Goal: Task Accomplishment & Management: Complete application form

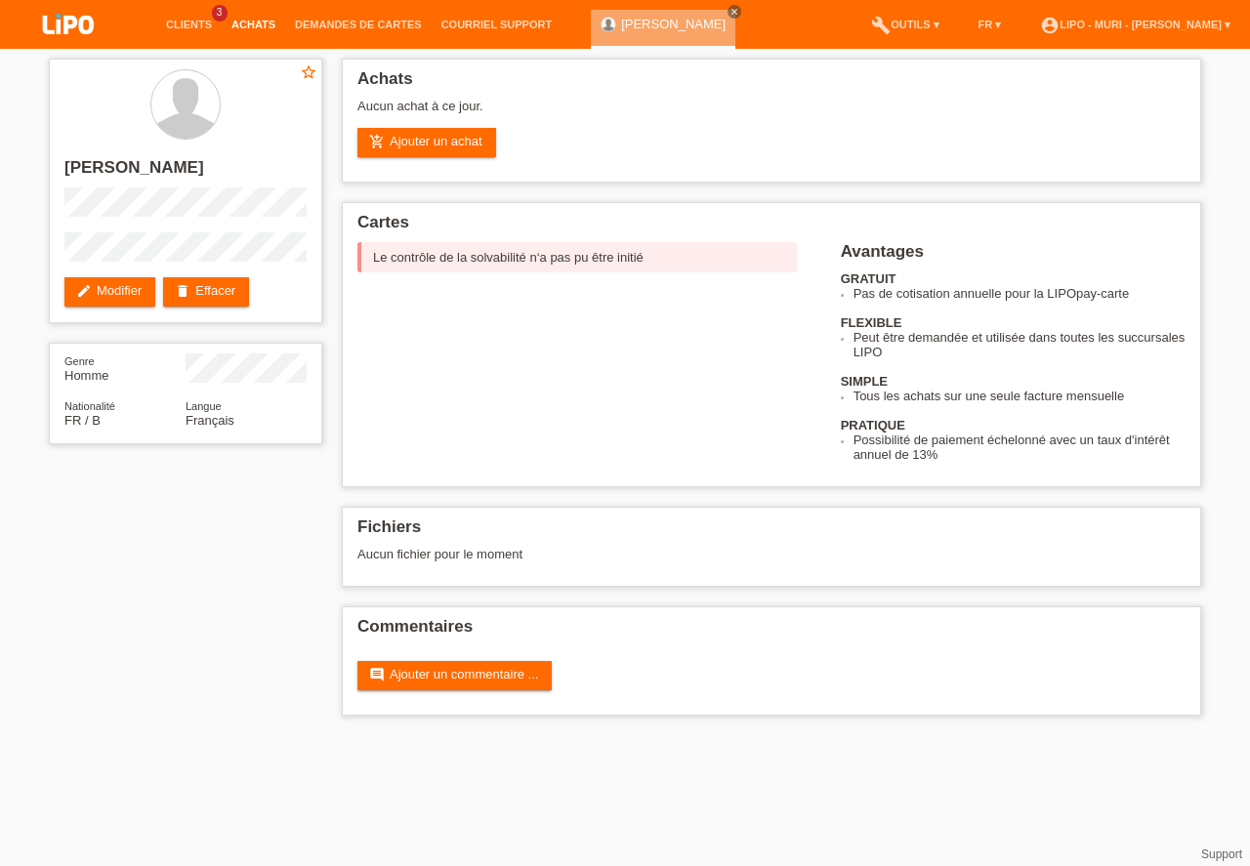
click at [254, 23] on link "Achats" at bounding box center [253, 25] width 63 height 12
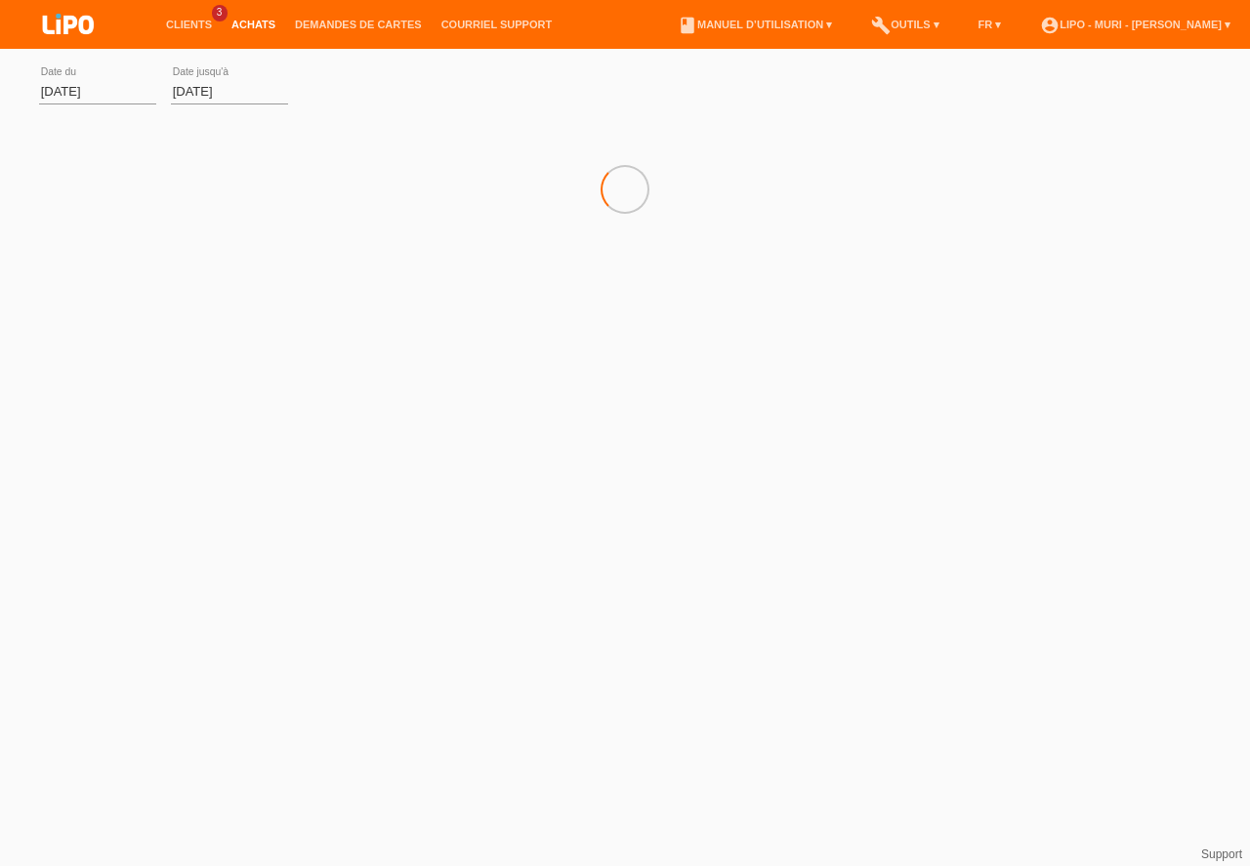
click at [199, 30] on link "Clients" at bounding box center [188, 25] width 65 height 12
click at [190, 17] on li "Clients 3" at bounding box center [188, 25] width 65 height 50
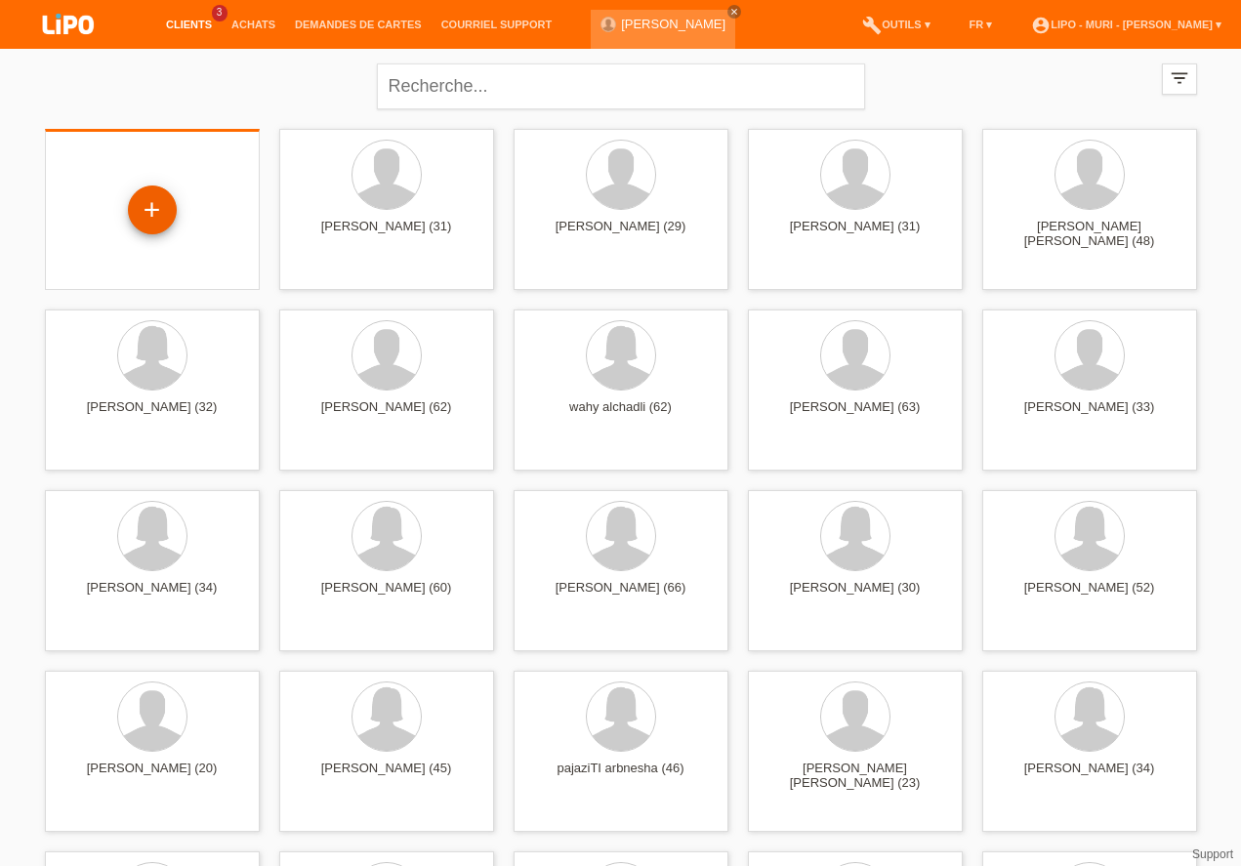
click at [150, 227] on div "+" at bounding box center [152, 209] width 47 height 33
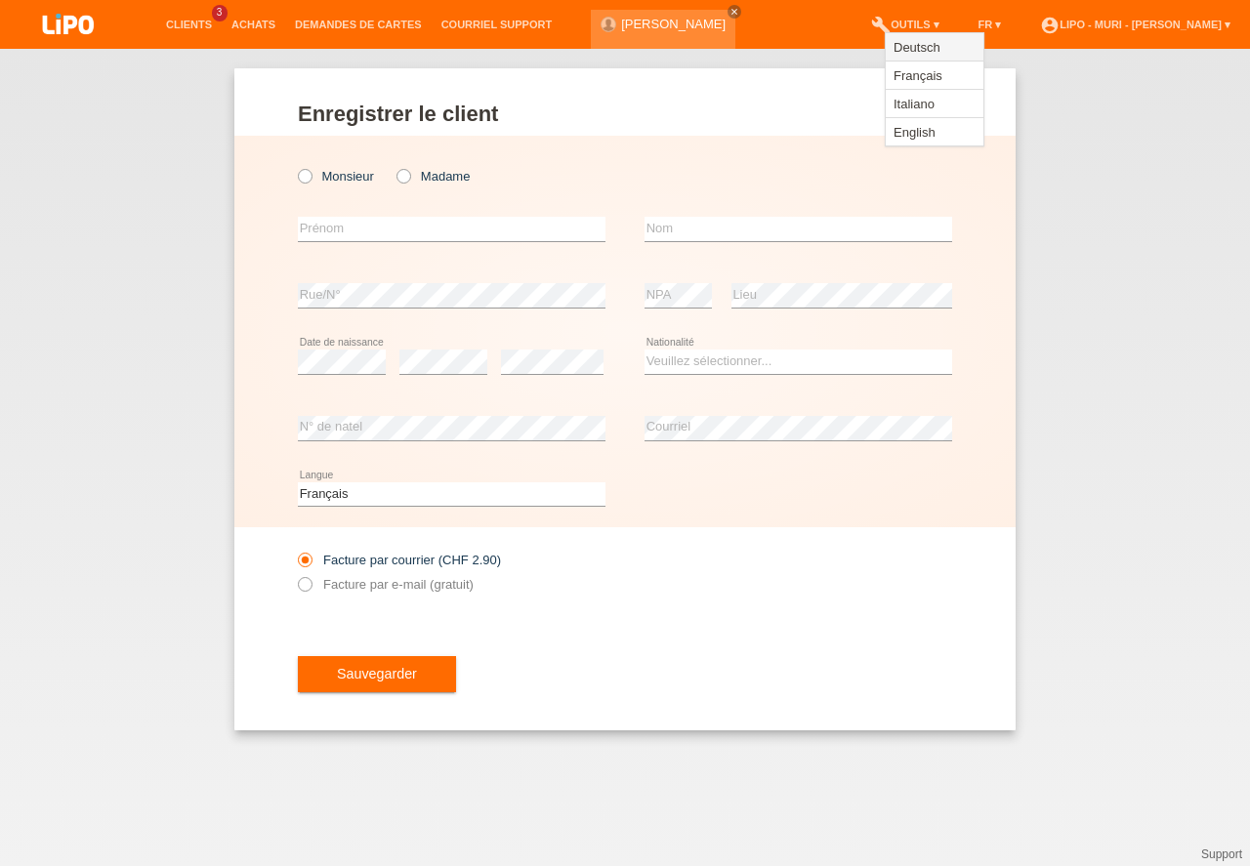
click at [924, 51] on span "Deutsch" at bounding box center [917, 46] width 53 height 23
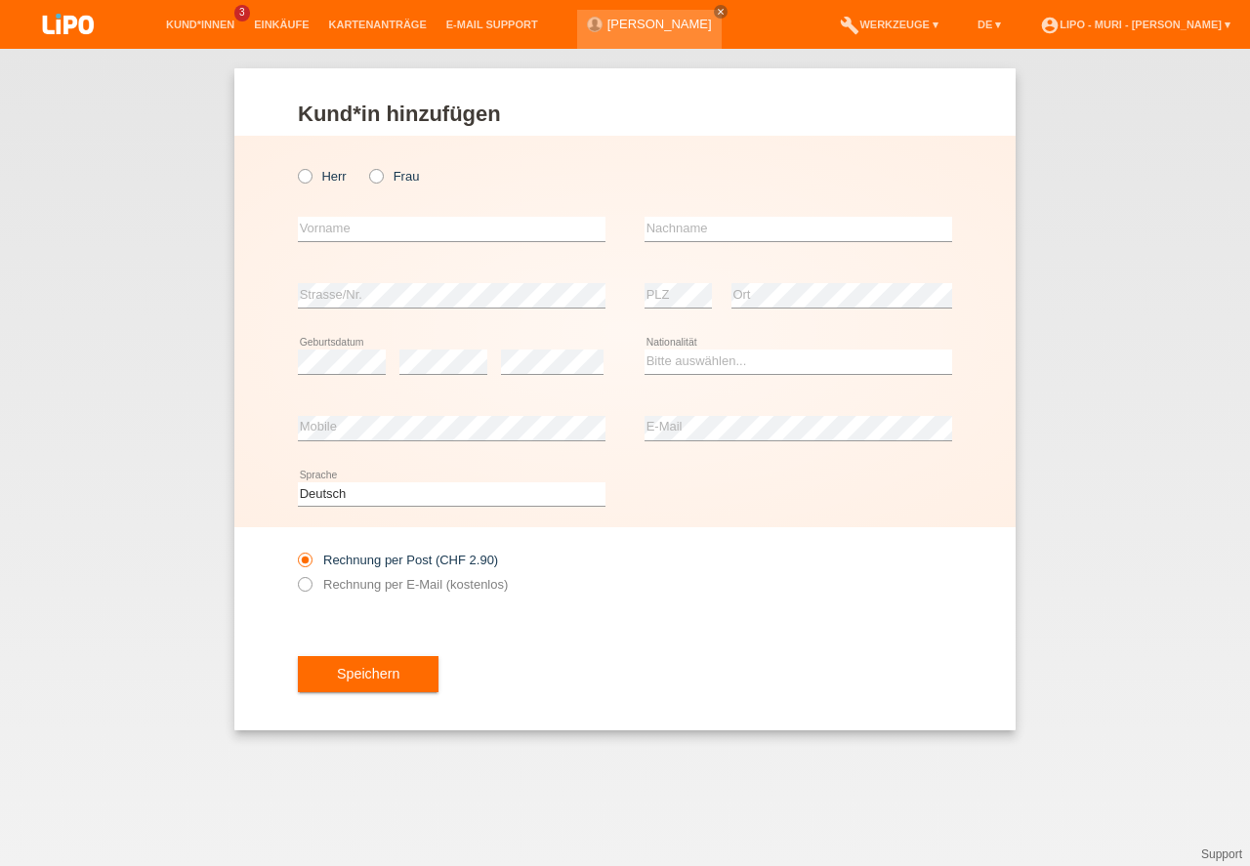
click at [306, 189] on div "Herr Frau" at bounding box center [452, 176] width 308 height 40
click at [295, 166] on icon at bounding box center [295, 166] width 0 height 0
click at [305, 181] on input "Herr" at bounding box center [304, 175] width 13 height 13
radio input "true"
click at [421, 205] on div "error Vorname" at bounding box center [452, 229] width 308 height 66
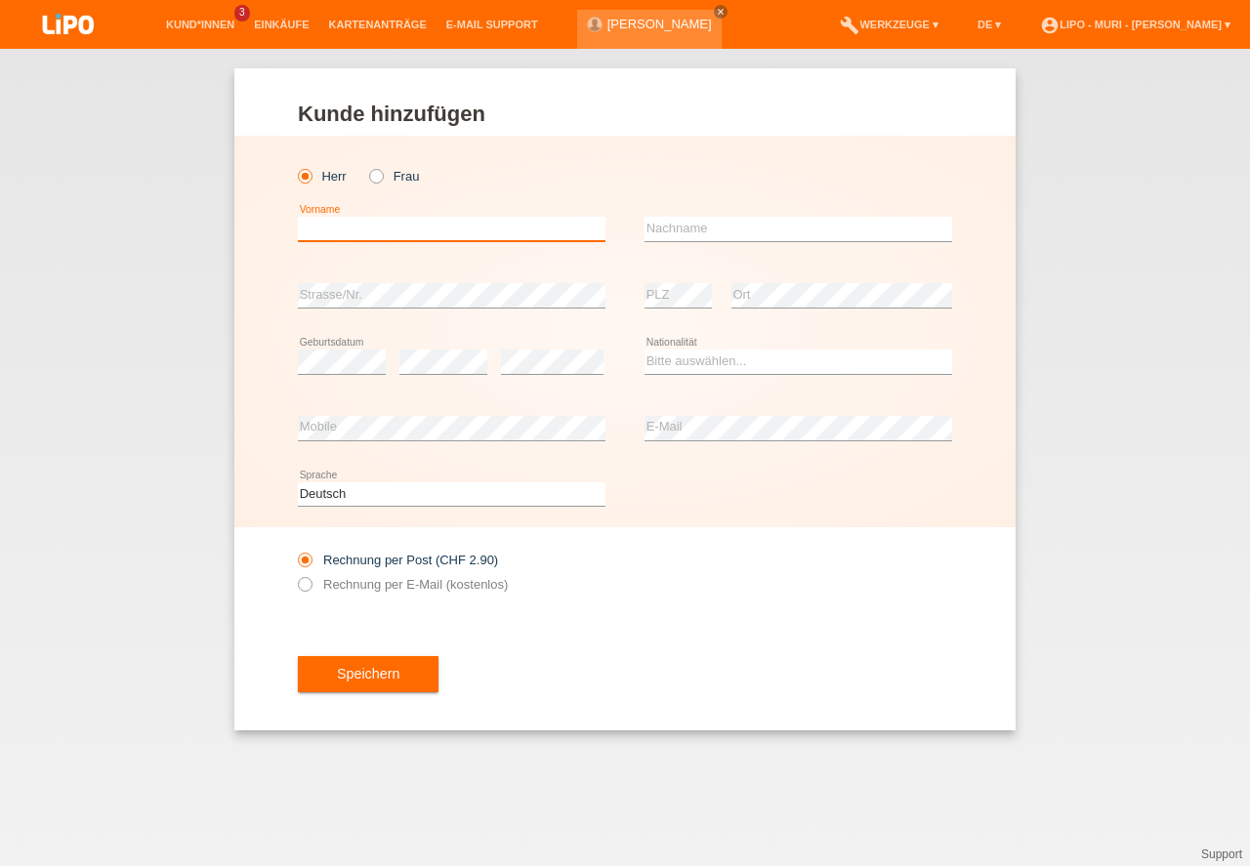
click at [422, 227] on input "text" at bounding box center [452, 229] width 308 height 24
type input "ABYMANJU"
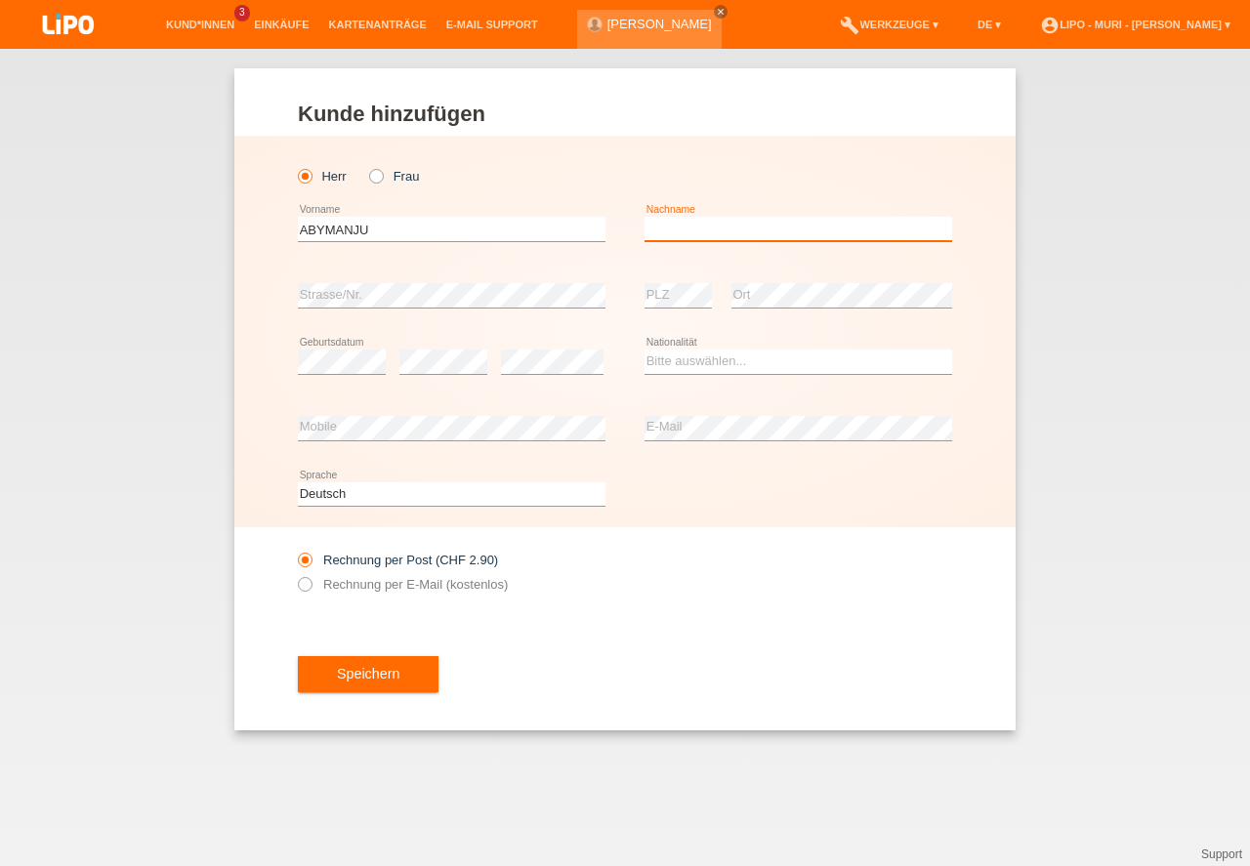
click at [707, 230] on input "text" at bounding box center [799, 229] width 308 height 24
type input "UTHAYAKUMAR"
click at [698, 314] on div "error PLZ" at bounding box center [678, 296] width 67 height 66
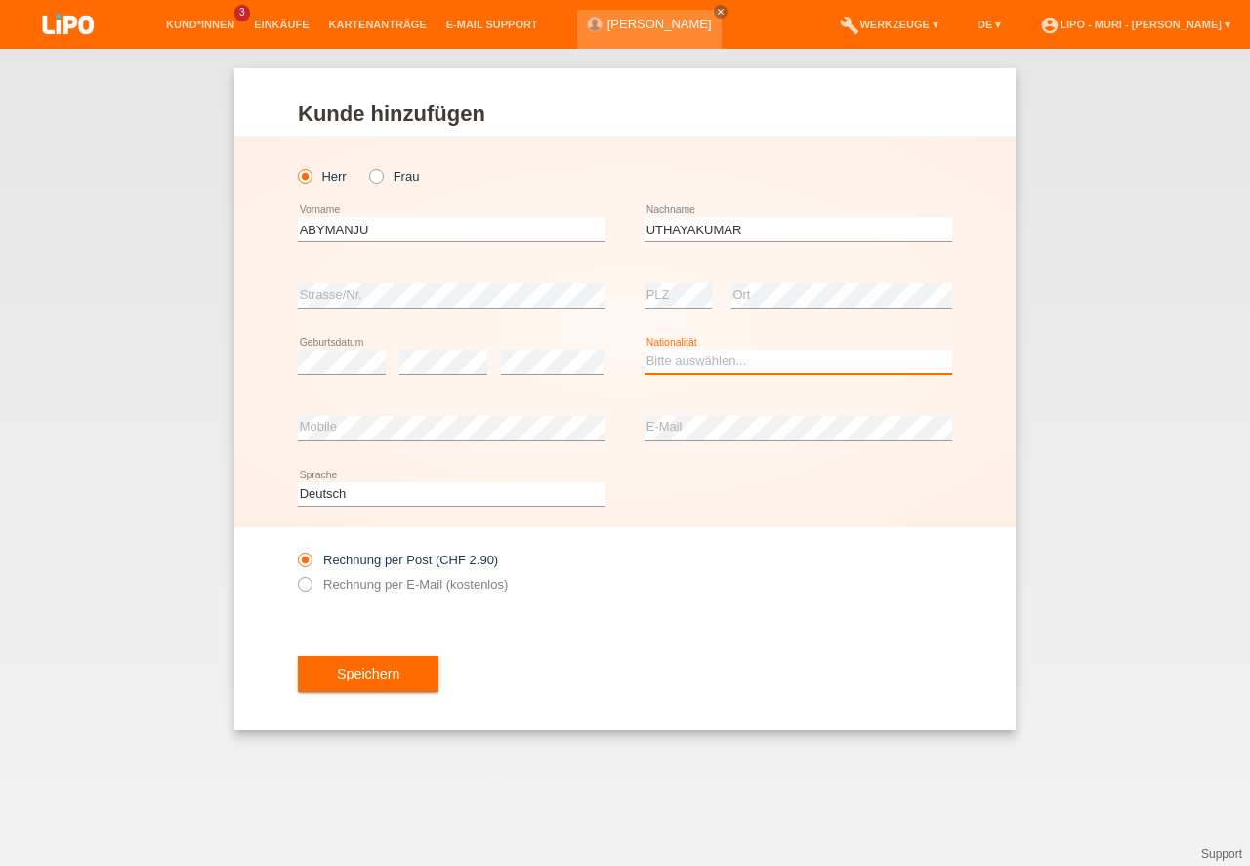
click at [792, 364] on select "Bitte auswählen... Schweiz Deutschland Liechtenstein Österreich ------------ Af…" at bounding box center [799, 361] width 308 height 23
select select "LK"
click at [0, 0] on option "Sri Lanka" at bounding box center [0, 0] width 0 height 0
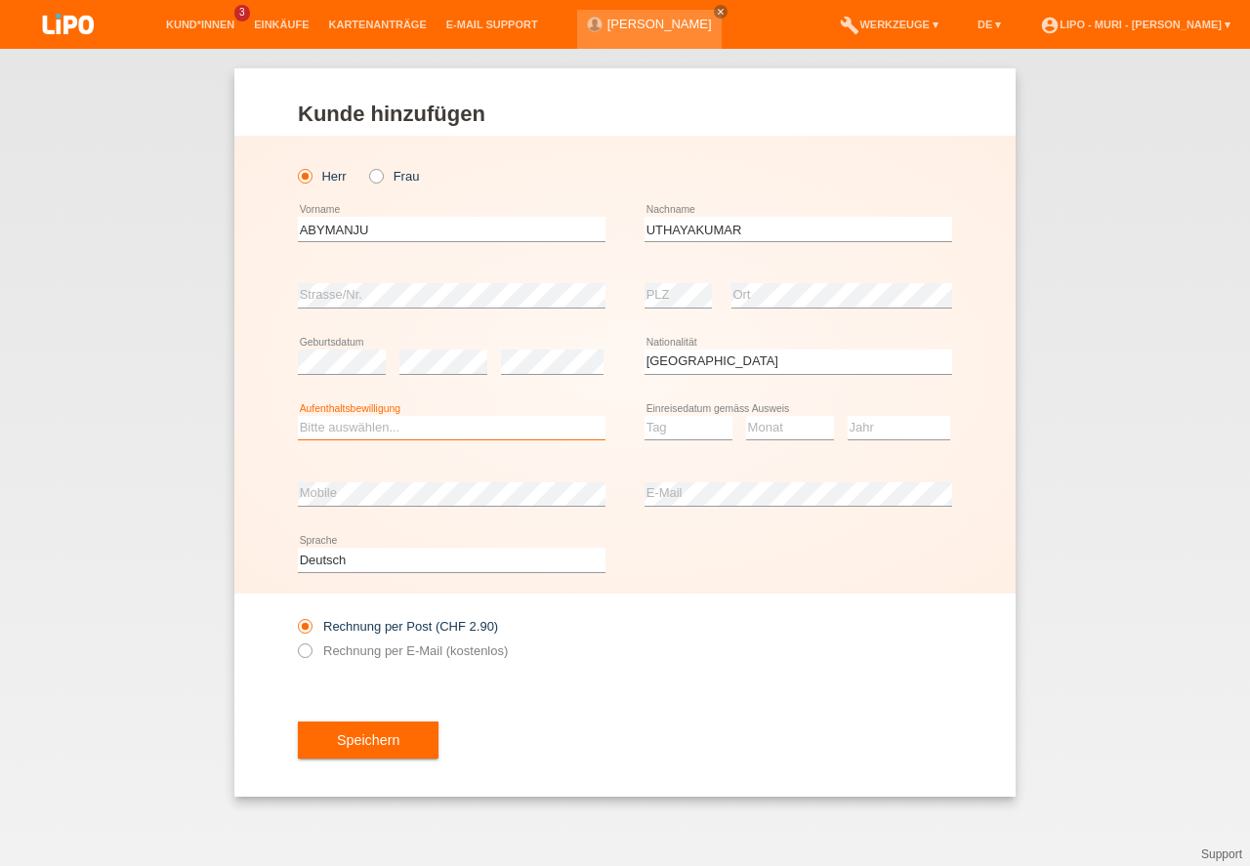
click at [592, 426] on select "Bitte auswählen... C B B - Flüchtlingsstatus Andere" at bounding box center [452, 427] width 308 height 23
select select "C"
click at [0, 0] on option "C" at bounding box center [0, 0] width 0 height 0
click at [674, 430] on select "Tag 01 02 03 04 05 06 07 08 09 10 11" at bounding box center [689, 427] width 88 height 23
select select "29"
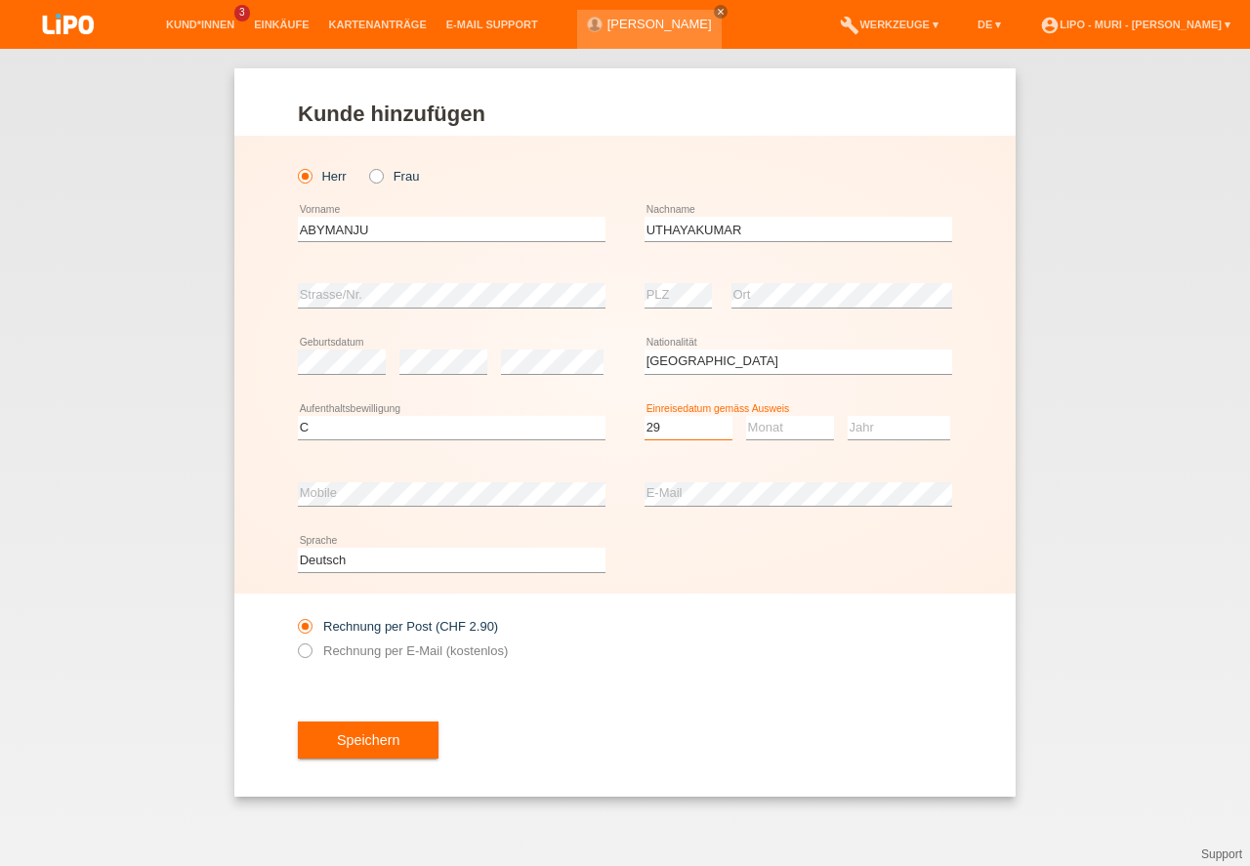
click at [0, 0] on option "29" at bounding box center [0, 0] width 0 height 0
click at [759, 427] on select "Monat 01 02 03 04 05 06 07 08 09 10 11" at bounding box center [790, 427] width 88 height 23
select select "05"
click at [0, 0] on option "05" at bounding box center [0, 0] width 0 height 0
click at [877, 424] on select "Jahr 2025 2024 2023 2022 2021 2020 2019 2018 2017 2016 2015 2014 2013 2012 2011…" at bounding box center [899, 427] width 103 height 23
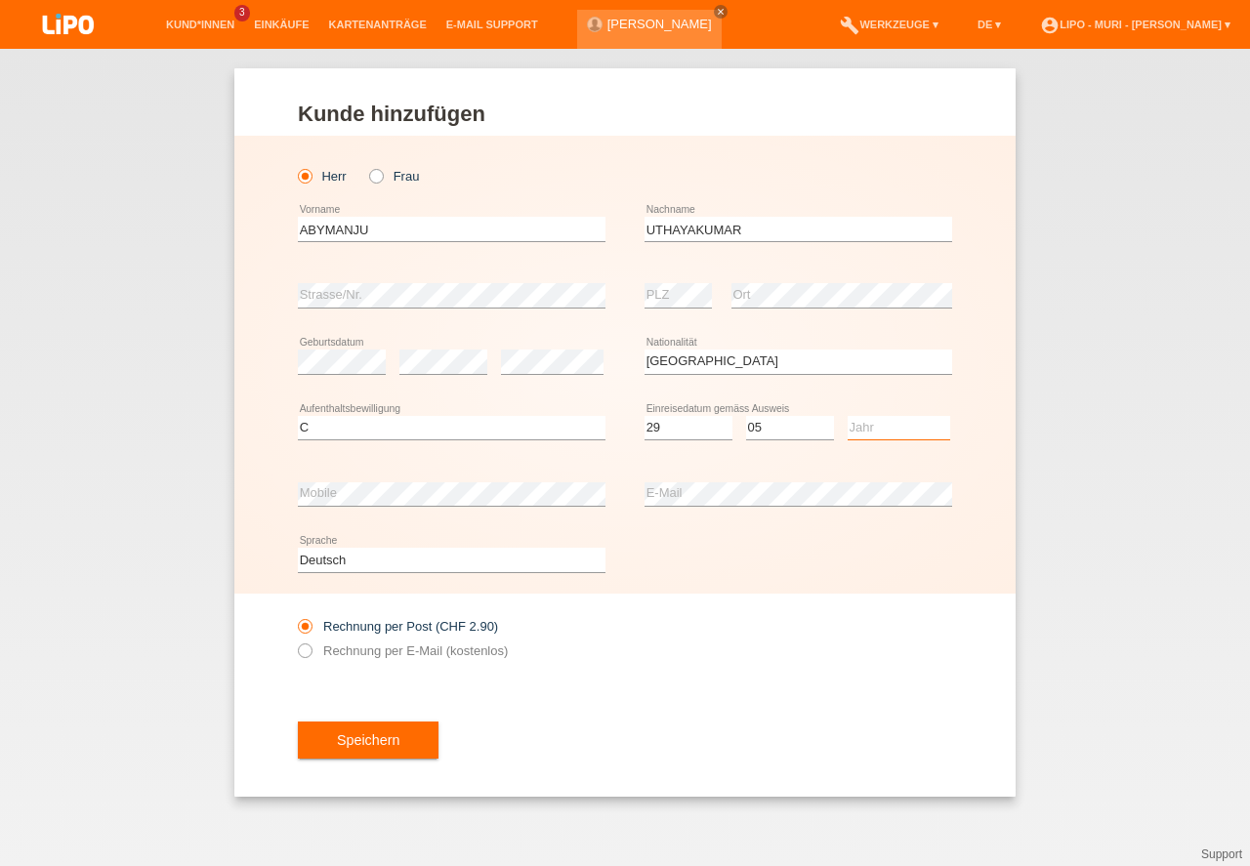
select select "2003"
click at [0, 0] on option "2003" at bounding box center [0, 0] width 0 height 0
click at [662, 639] on div "Rechnung per Post (CHF 2.90) Rechnung per E-Mail (kostenlos)" at bounding box center [625, 639] width 654 height 90
click at [385, 742] on button "Speichern" at bounding box center [368, 740] width 141 height 37
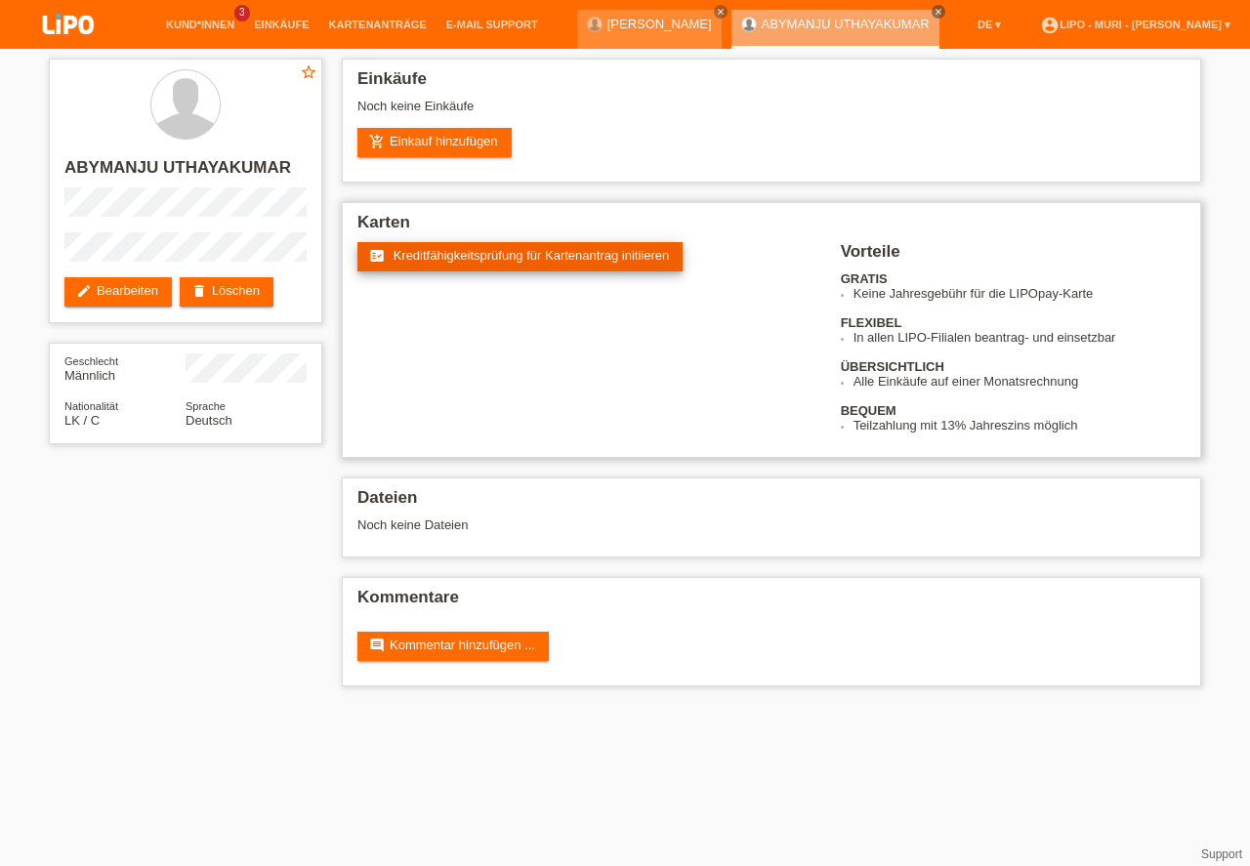
click at [476, 263] on link "fact_check Kreditfähigkeitsprüfung für Kartenantrag initiieren" at bounding box center [519, 256] width 325 height 29
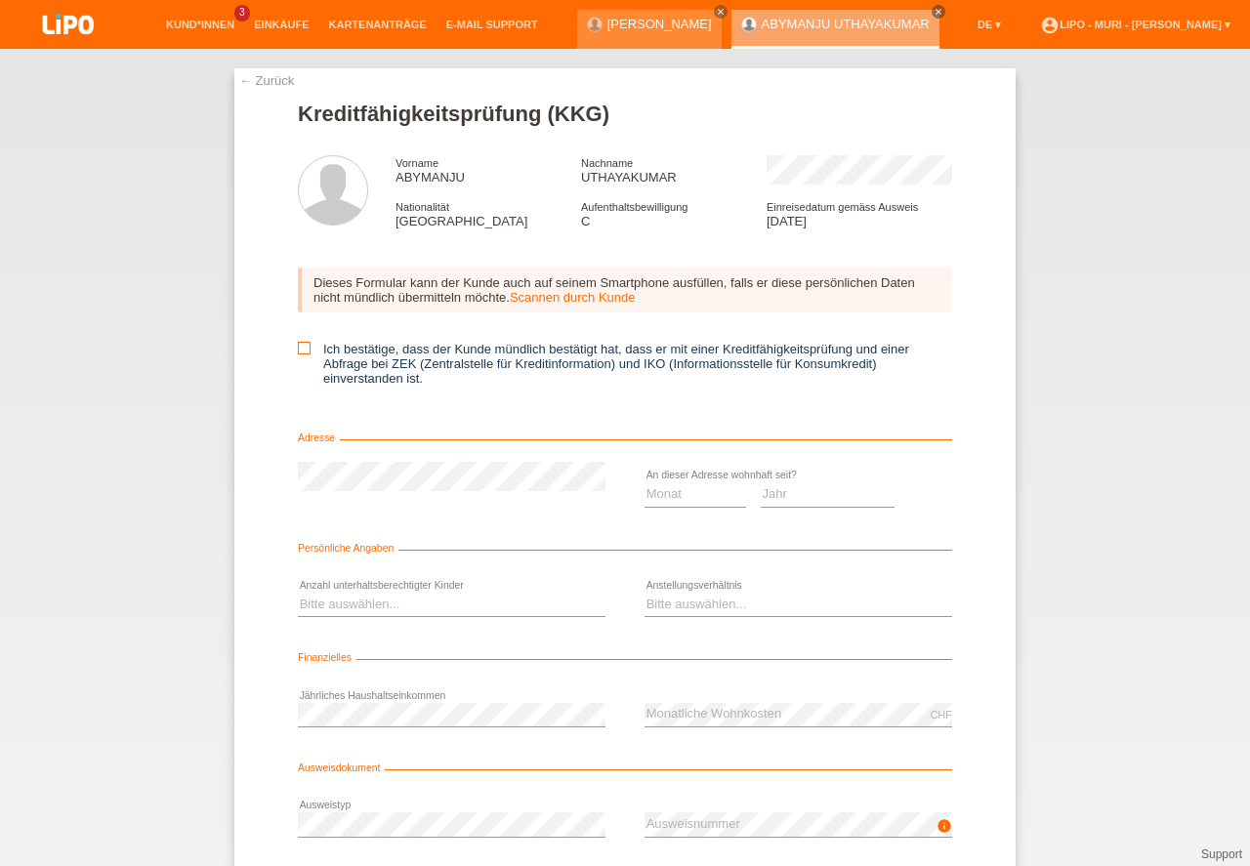
click at [301, 350] on icon at bounding box center [304, 348] width 13 height 13
click at [301, 350] on input "Ich bestätige, dass der Kunde mündlich bestätigt hat, dass er mit einer Kreditf…" at bounding box center [304, 348] width 13 height 13
checkbox input "true"
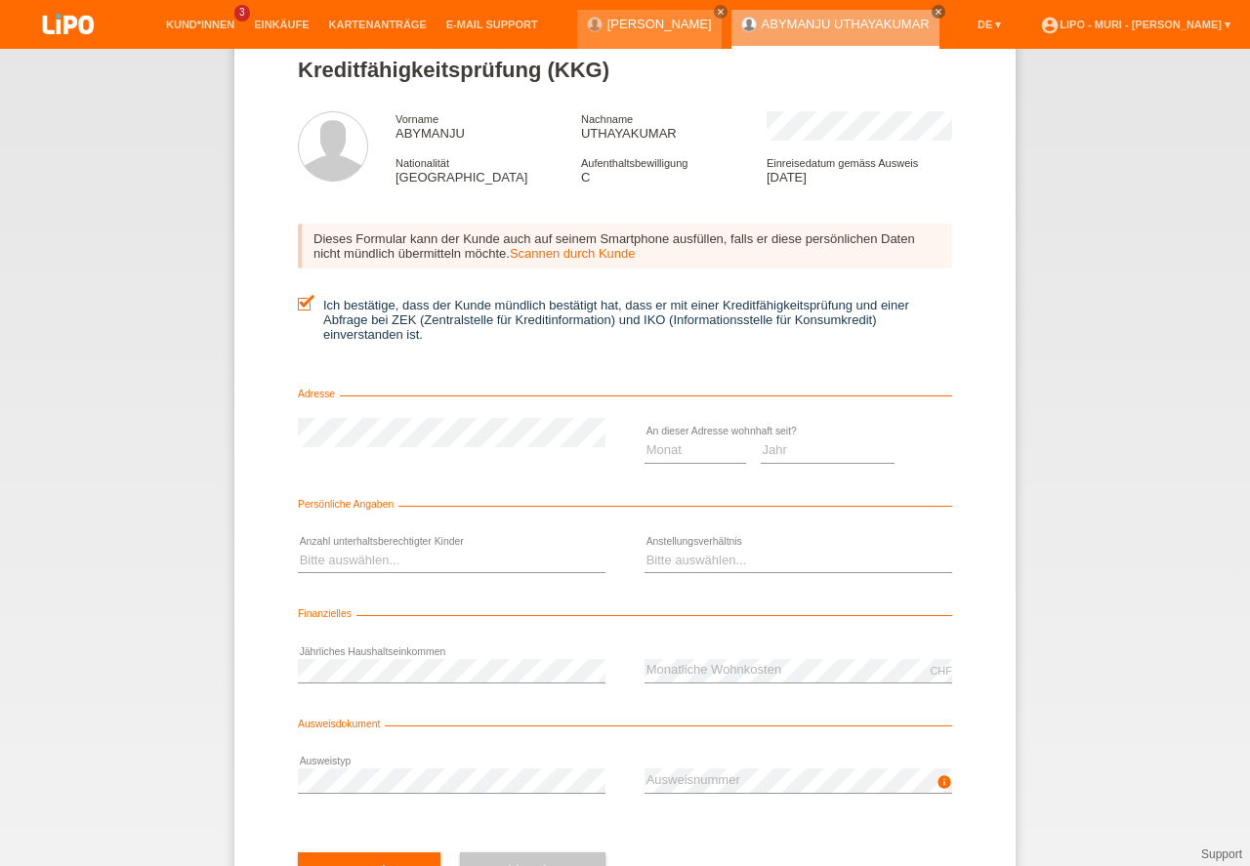
scroll to position [88, 0]
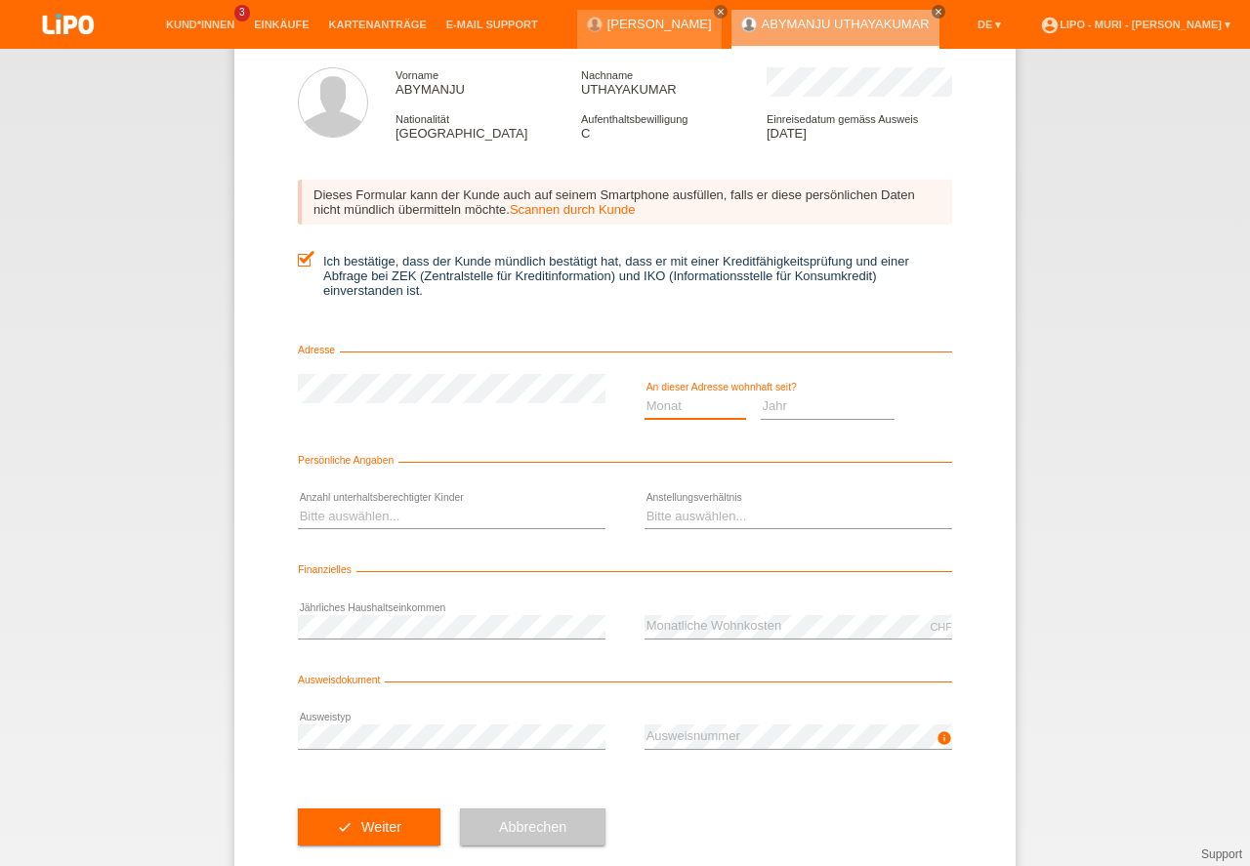
click at [646, 412] on select "Monat 01 02 03 04 05 06 07 08 09 10" at bounding box center [696, 406] width 102 height 23
select select "06"
click at [0, 0] on option "06" at bounding box center [0, 0] width 0 height 0
click at [771, 411] on select "Jahr 2025 2024 2023 2022 2021 2020 2019 2018 2017 2016 2015 2014 2013 2012 2011…" at bounding box center [828, 406] width 135 height 23
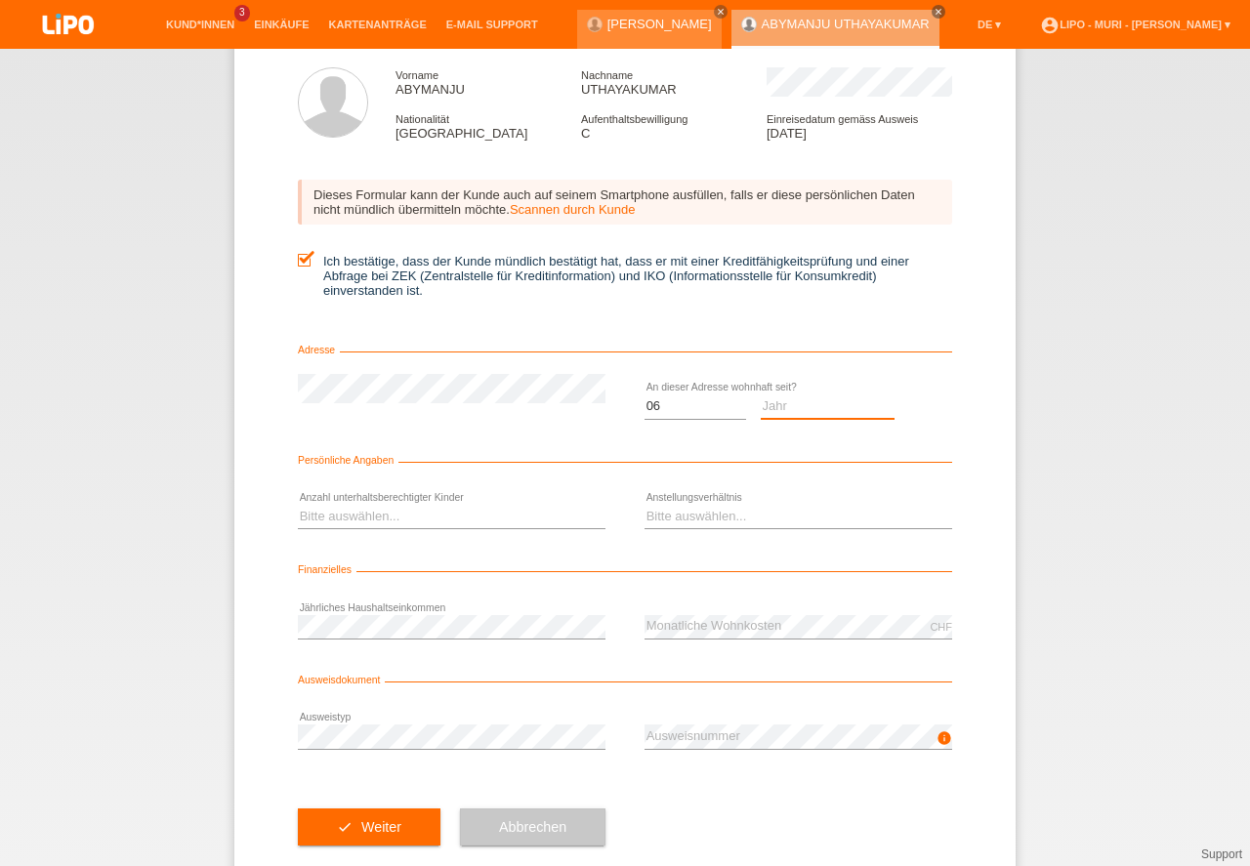
select select "2006"
click at [0, 0] on option "2006" at bounding box center [0, 0] width 0 height 0
click at [399, 525] on select "Bitte auswählen... 0 1 2 3 4 5 6 7 8 9" at bounding box center [452, 516] width 308 height 23
select select "0"
click at [0, 0] on option "0" at bounding box center [0, 0] width 0 height 0
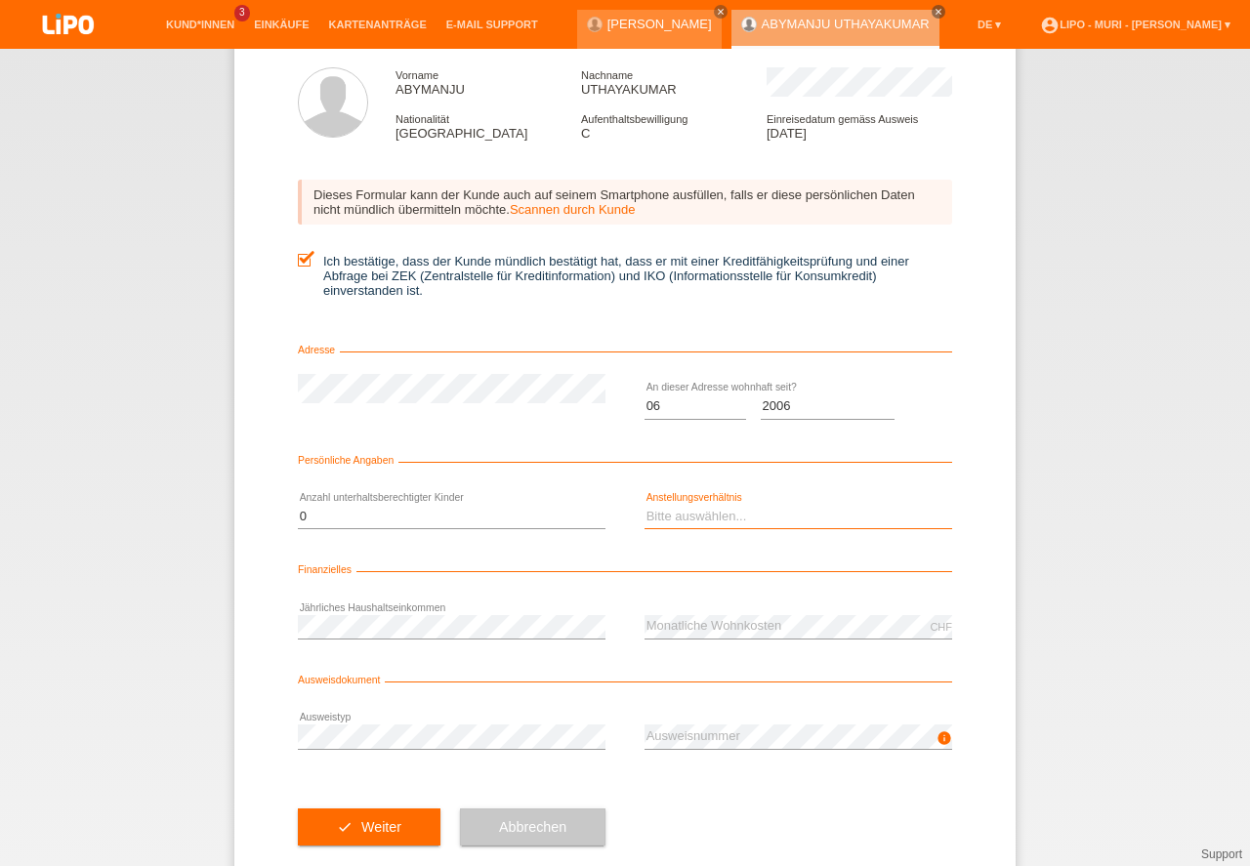
click at [661, 517] on select "Bitte auswählen... Unbefristet Befristet Lehrling/Student Pensioniert Nicht arb…" at bounding box center [799, 516] width 308 height 23
select select "UNLIMITED"
click at [0, 0] on option "Unbefristet" at bounding box center [0, 0] width 0 height 0
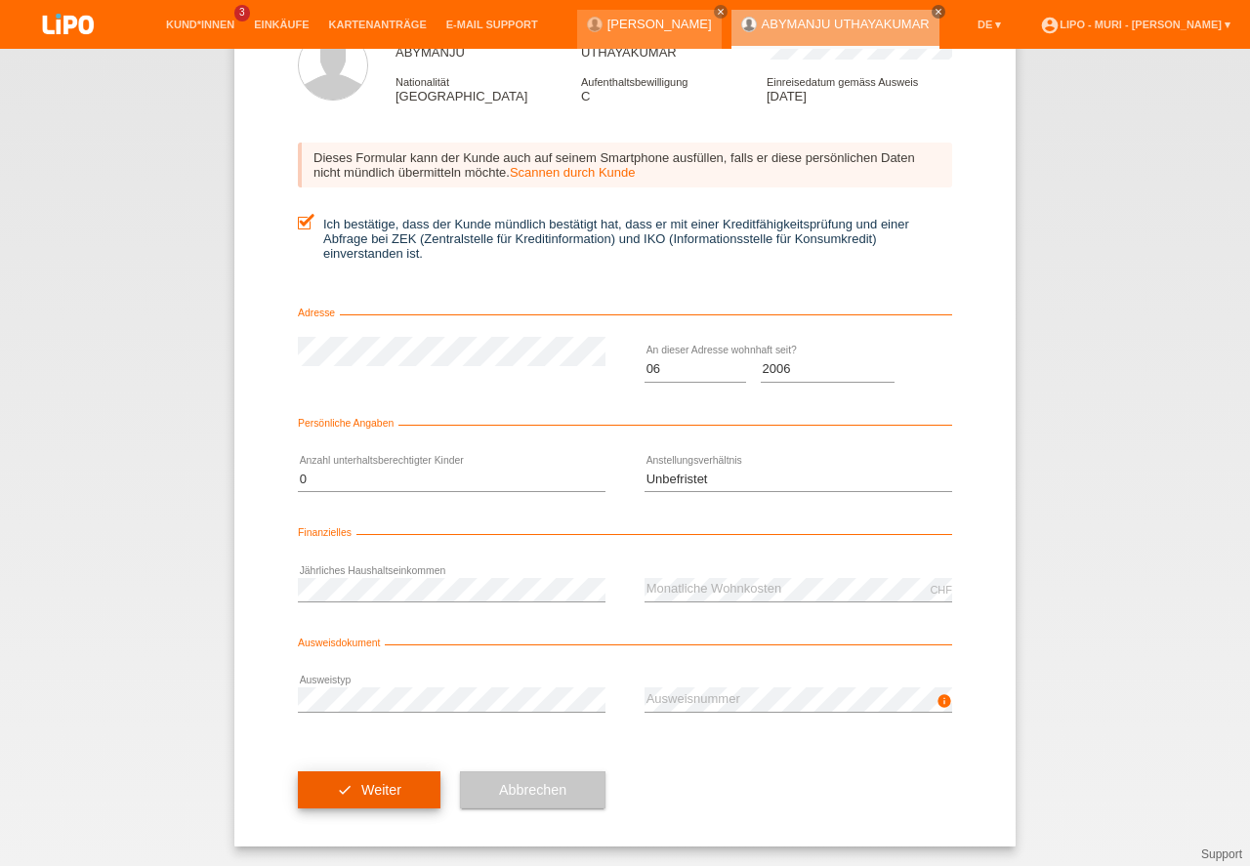
click at [392, 788] on button "check Weiter" at bounding box center [369, 790] width 143 height 37
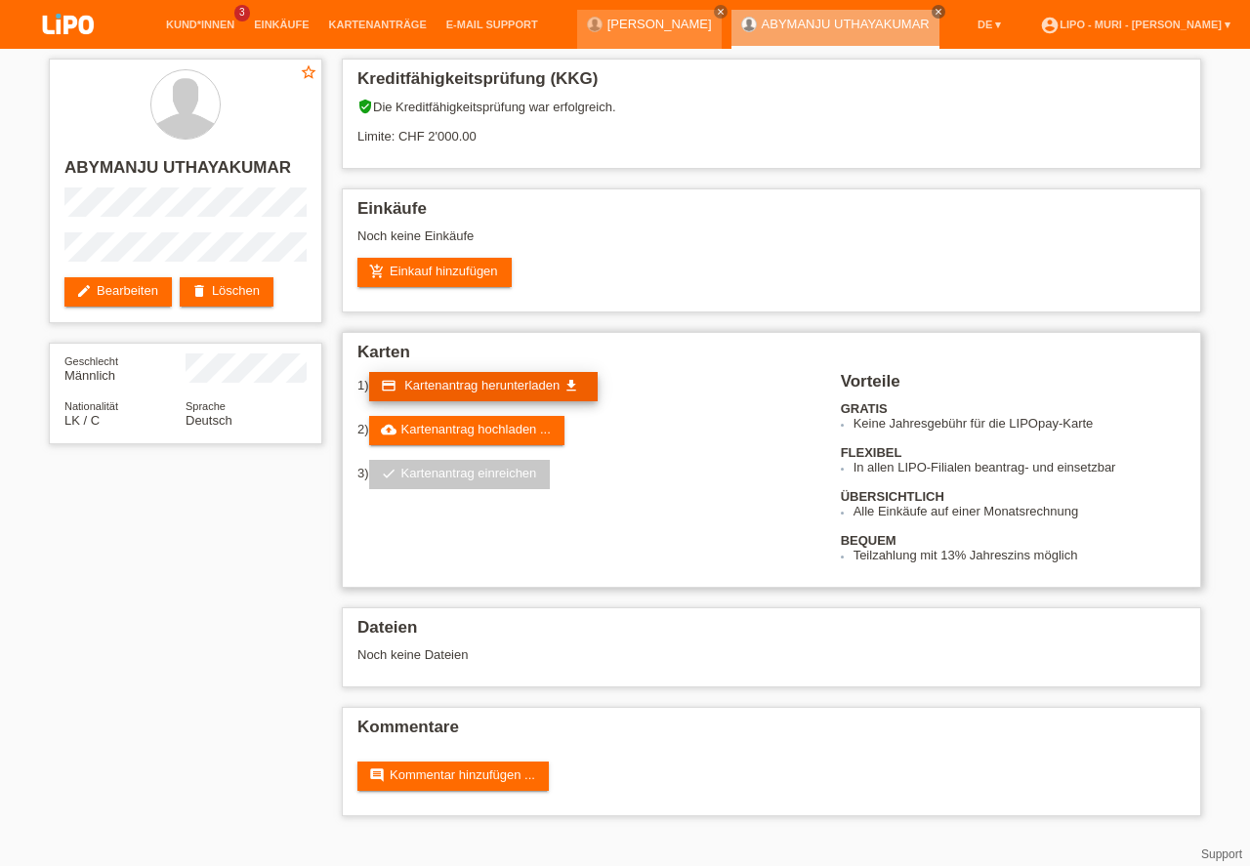
click at [405, 384] on link "credit_card Kartenantrag herunterladen get_app" at bounding box center [483, 386] width 229 height 29
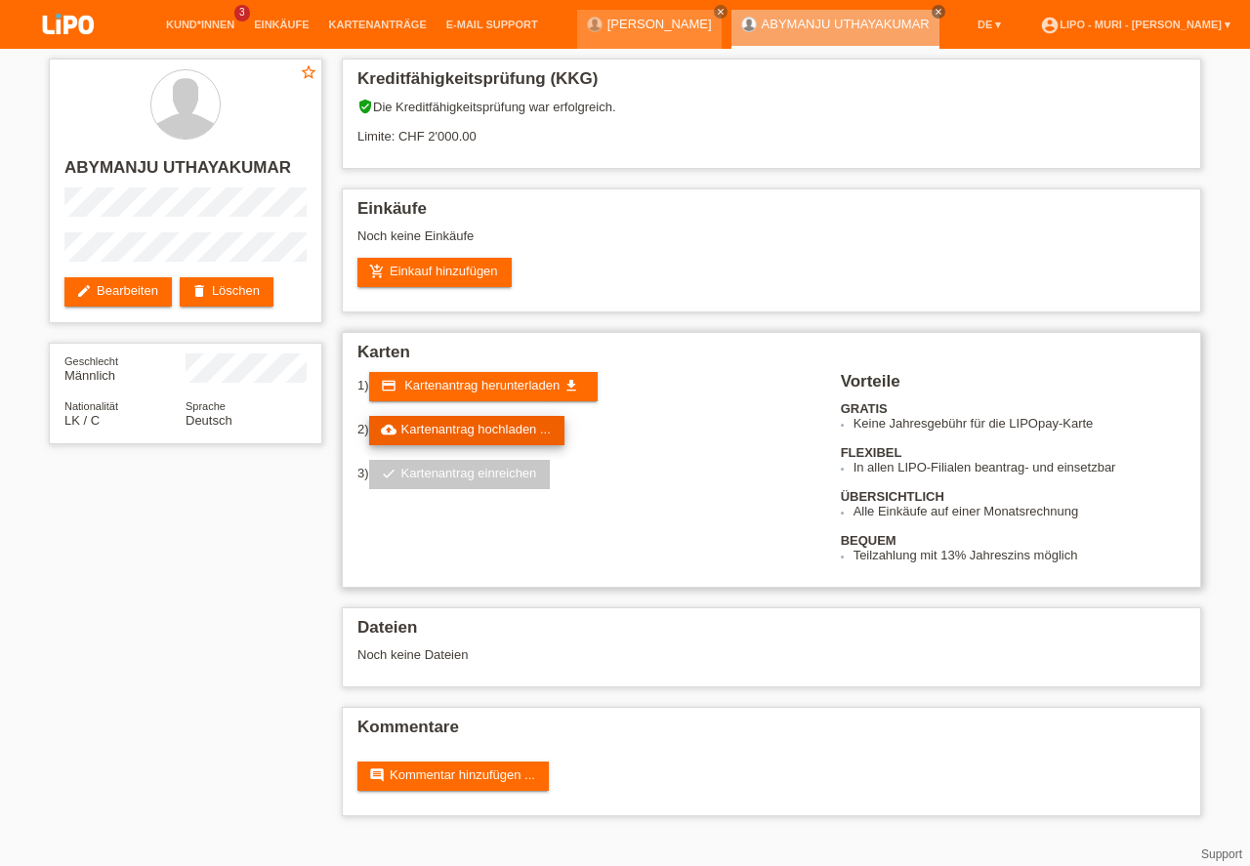
click at [453, 423] on link "cloud_upload Kartenantrag hochladen ..." at bounding box center [466, 430] width 195 height 29
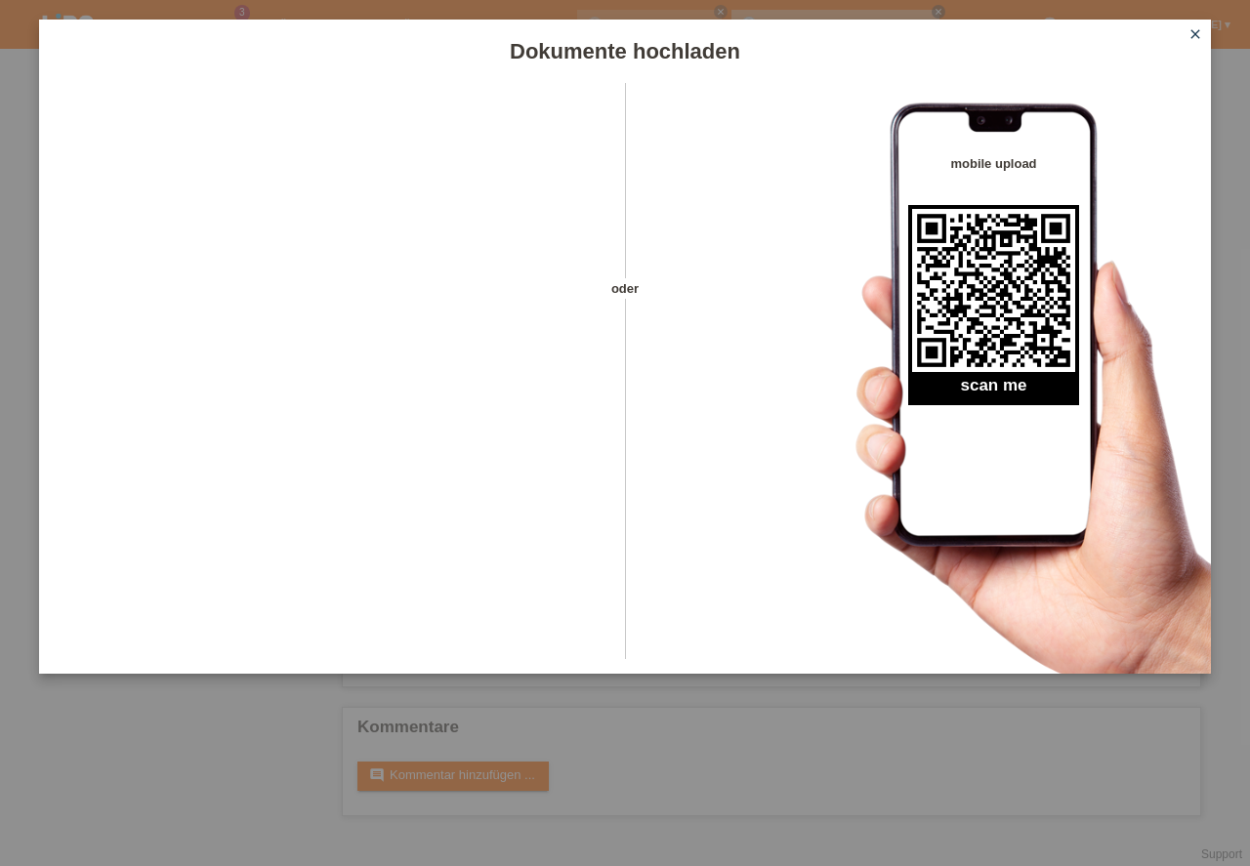
click at [1194, 32] on icon "close" at bounding box center [1196, 34] width 16 height 16
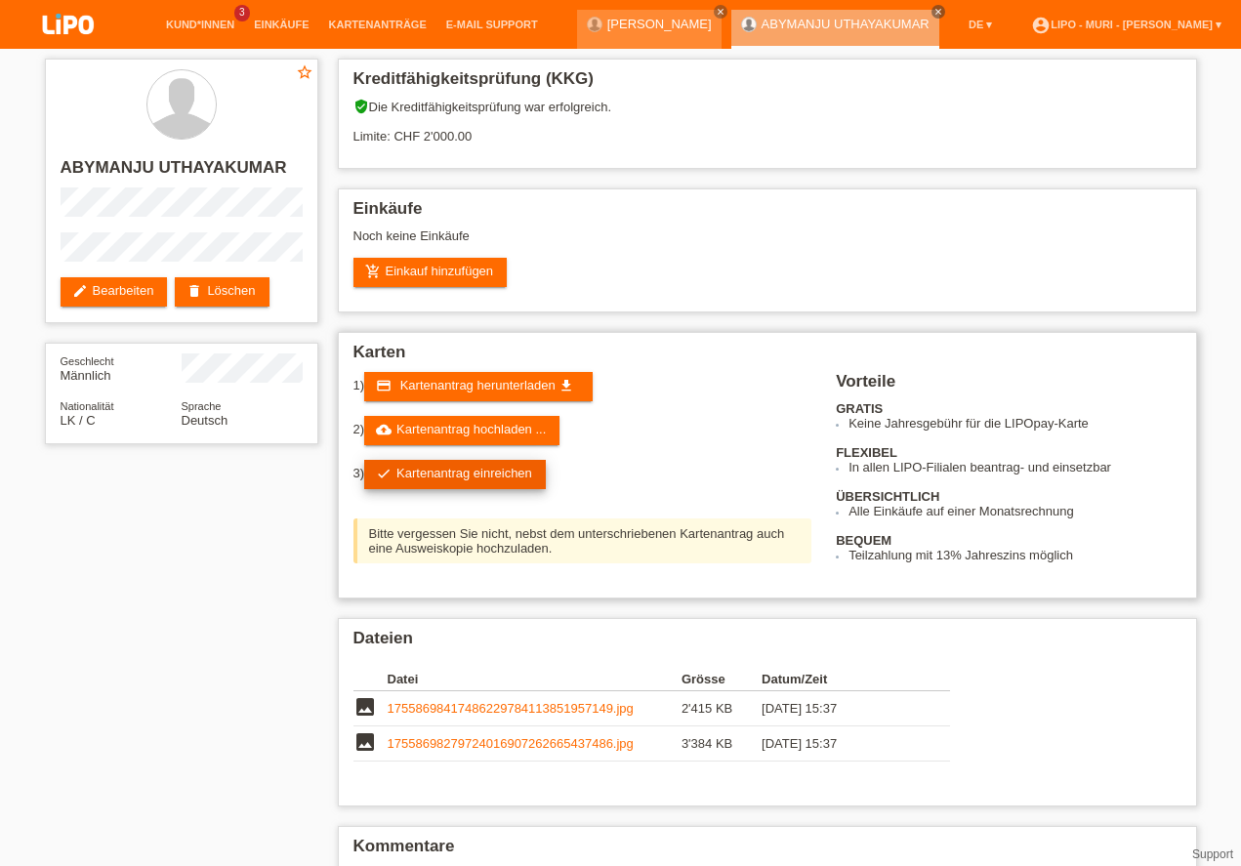
click at [510, 477] on link "check Kartenantrag einreichen" at bounding box center [455, 474] width 182 height 29
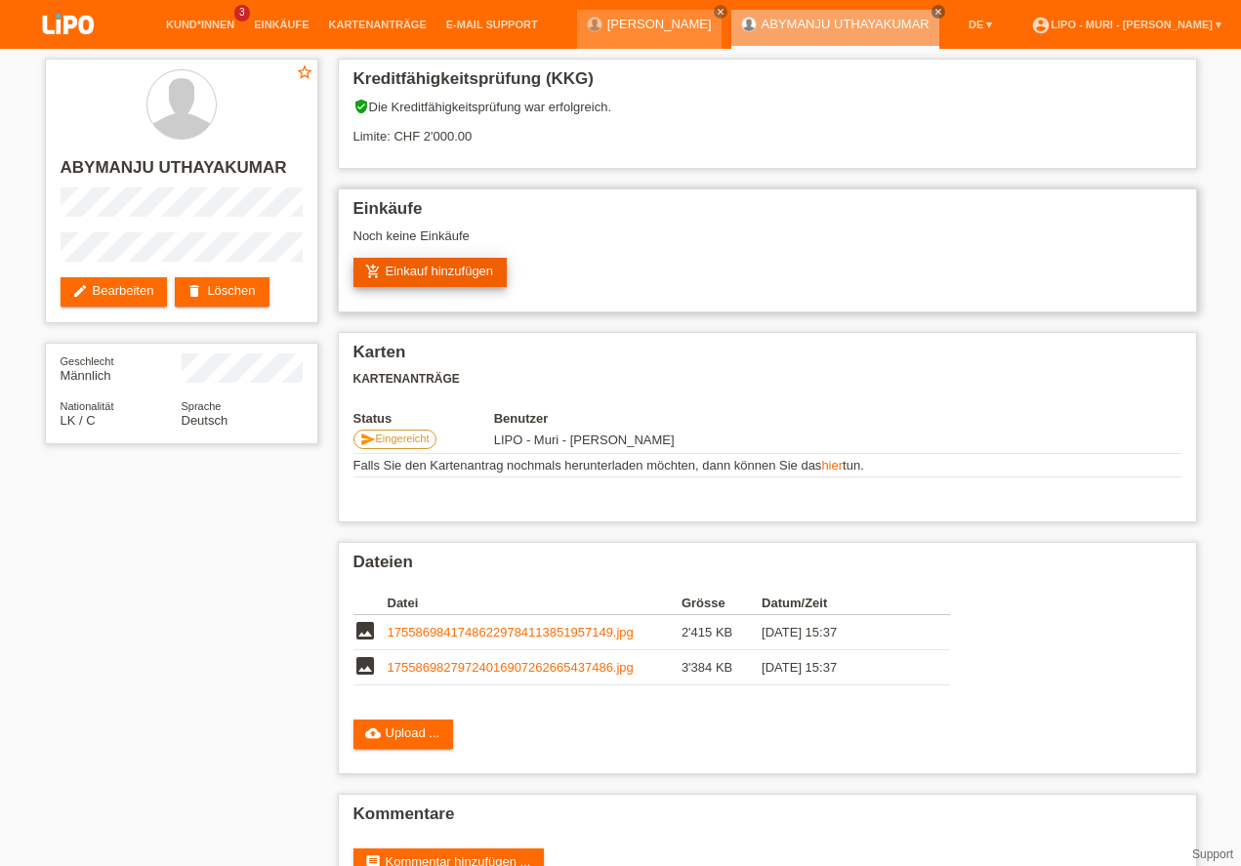
click at [500, 267] on link "add_shopping_cart Einkauf hinzufügen" at bounding box center [431, 272] width 154 height 29
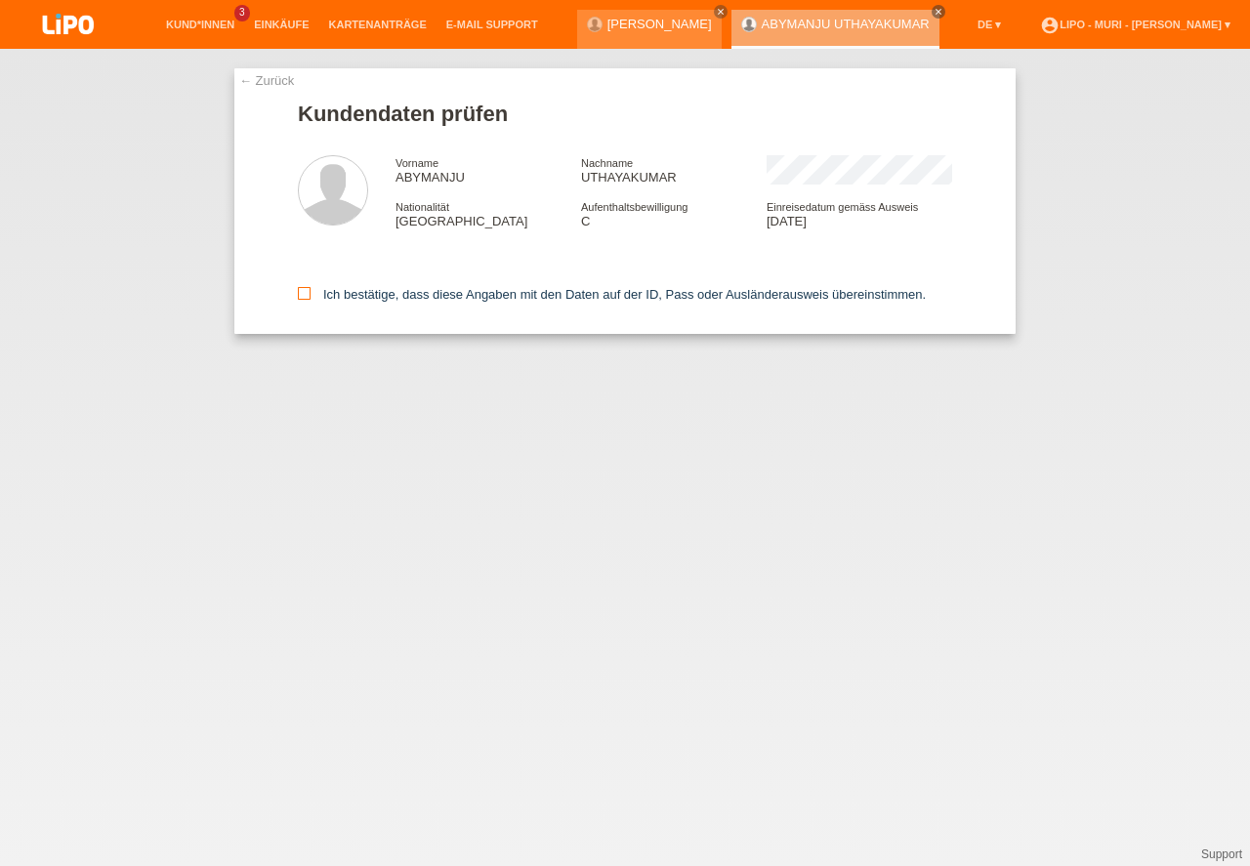
click at [300, 294] on icon at bounding box center [304, 293] width 13 height 13
click at [300, 294] on input "Ich bestätige, dass diese Angaben mit den Daten auf der ID, Pass oder Ausländer…" at bounding box center [304, 293] width 13 height 13
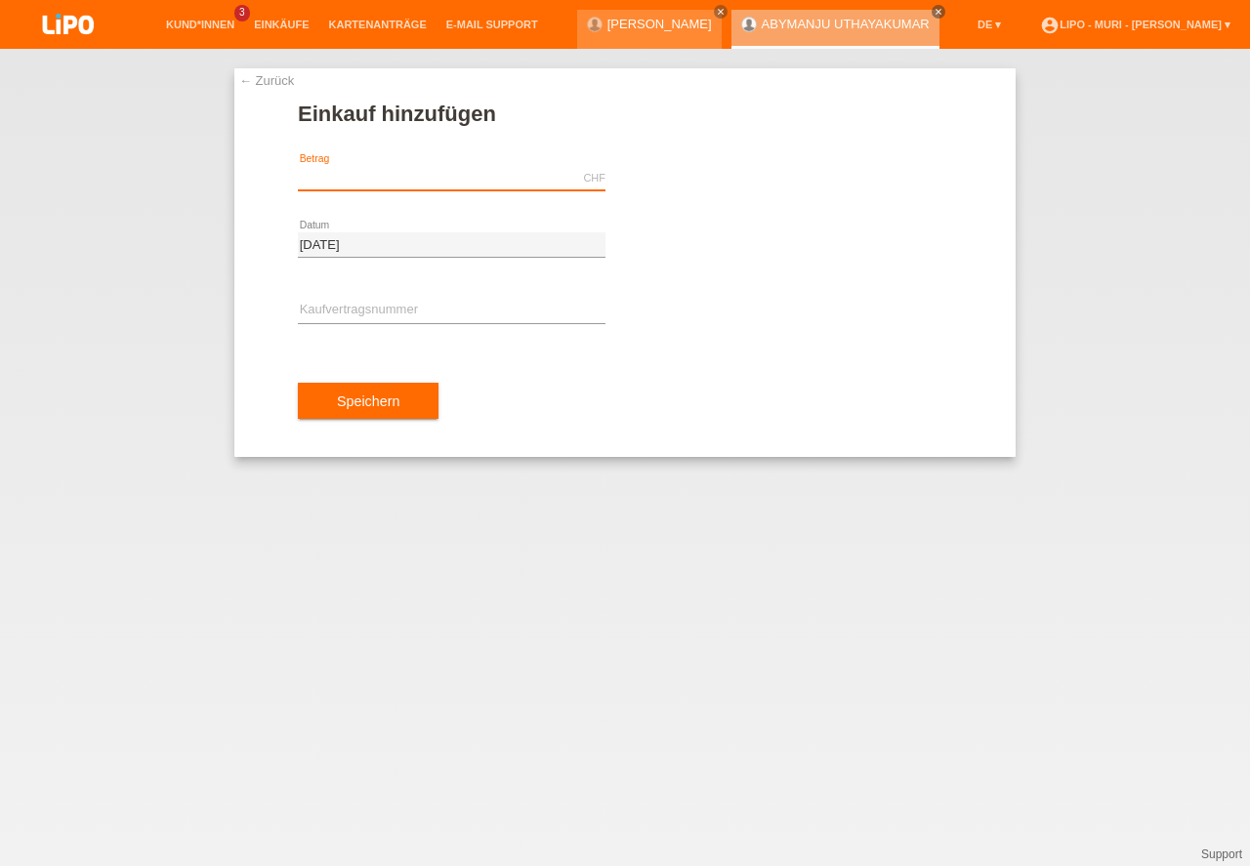
click at [451, 189] on input "text" at bounding box center [452, 178] width 308 height 24
type input "1199.25"
click at [443, 314] on input "text" at bounding box center [452, 311] width 308 height 24
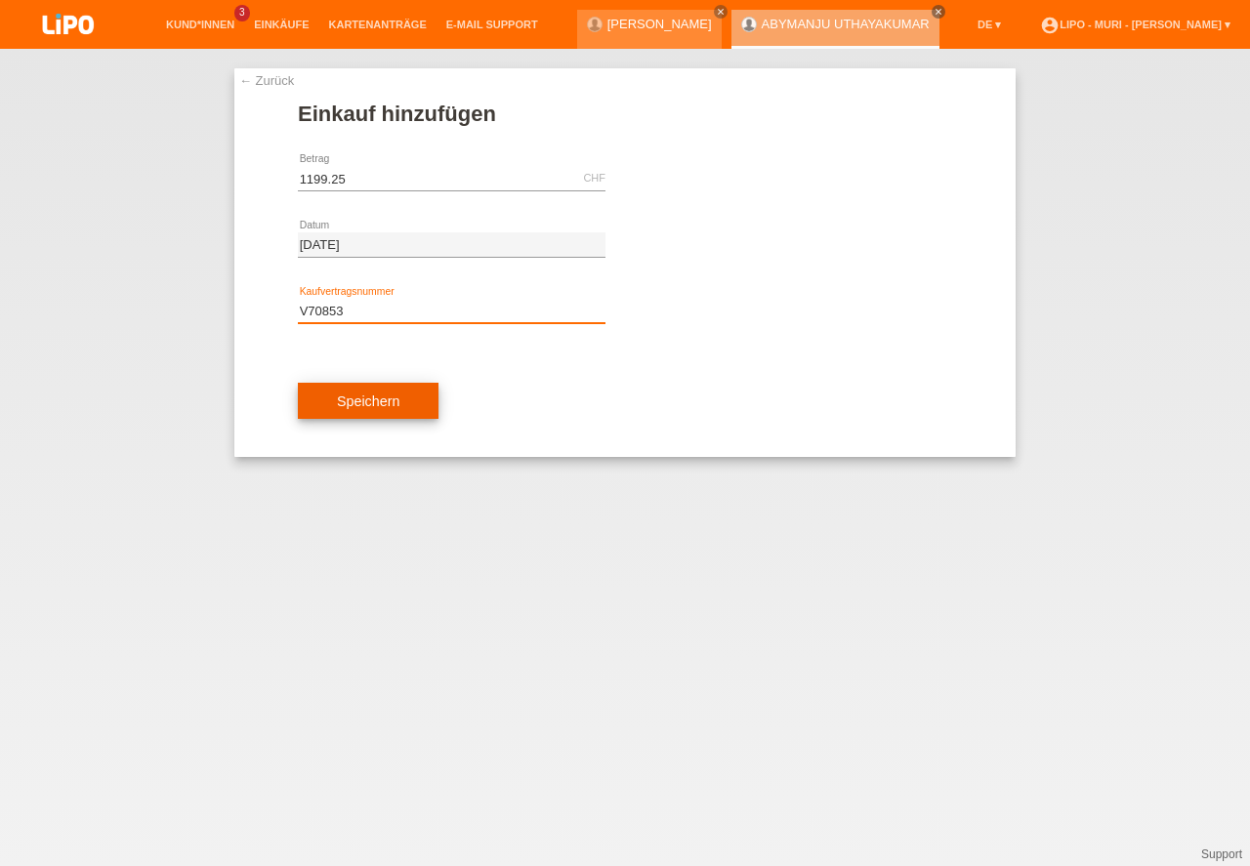
type input "V70853"
click at [435, 387] on button "Speichern" at bounding box center [368, 401] width 141 height 37
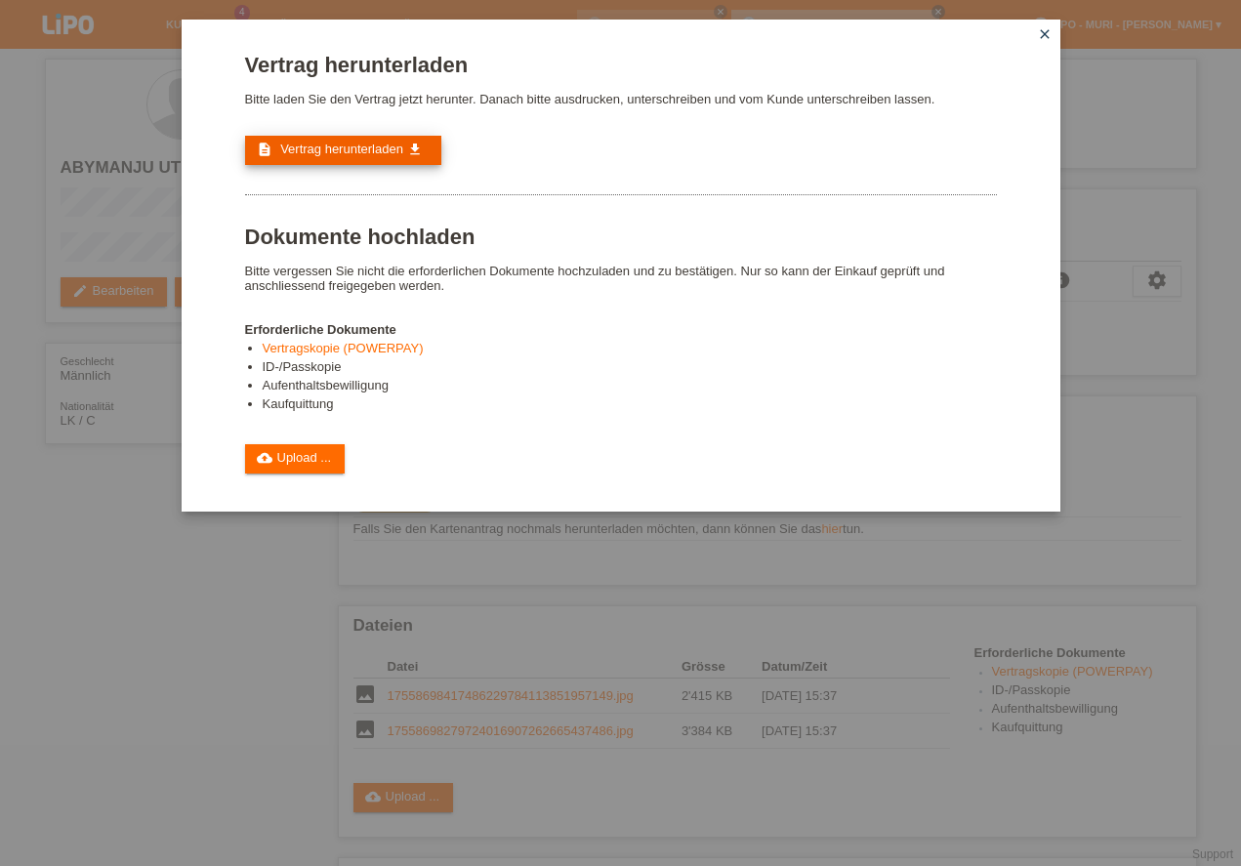
click at [350, 156] on span "Vertrag herunterladen" at bounding box center [341, 149] width 123 height 15
click at [283, 463] on link "cloud_upload Upload ..." at bounding box center [295, 458] width 101 height 29
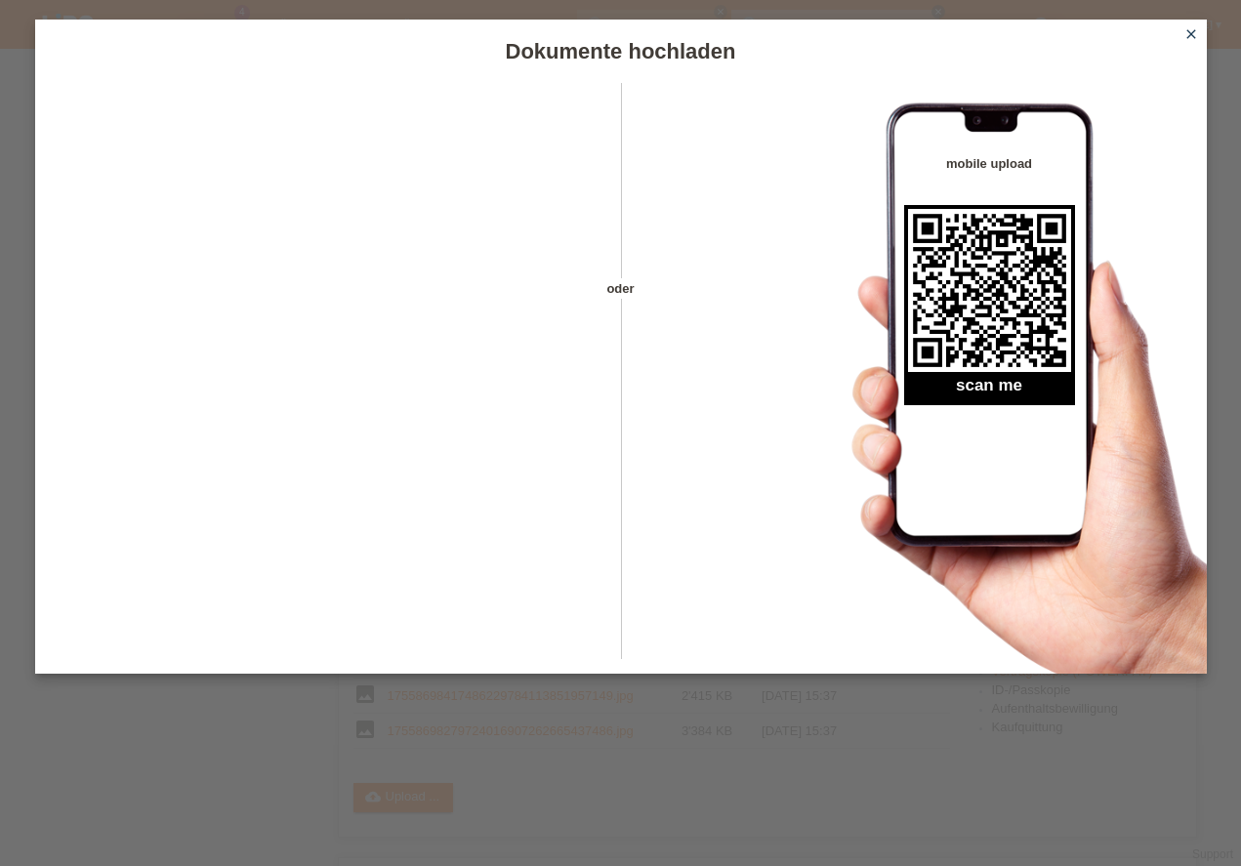
click at [1193, 42] on link "close" at bounding box center [1191, 35] width 25 height 22
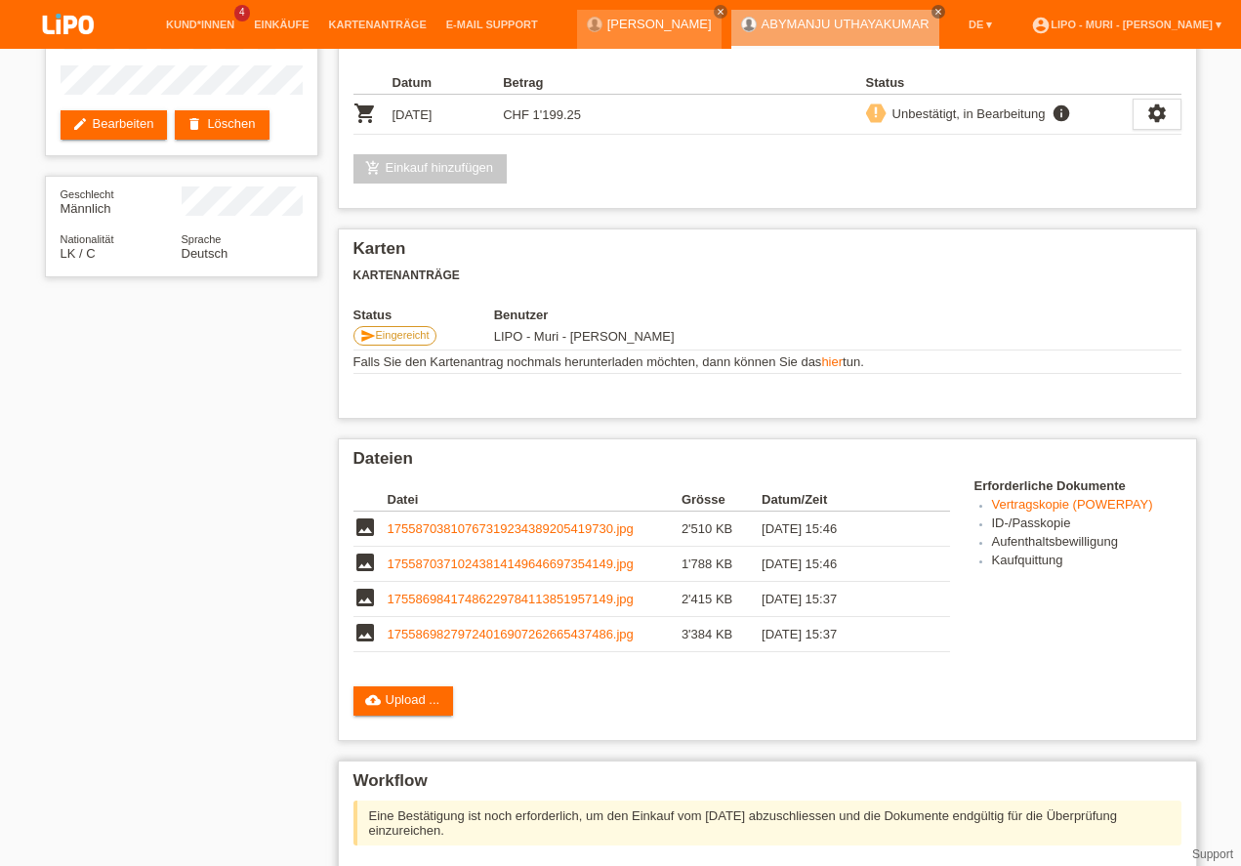
scroll to position [386, 0]
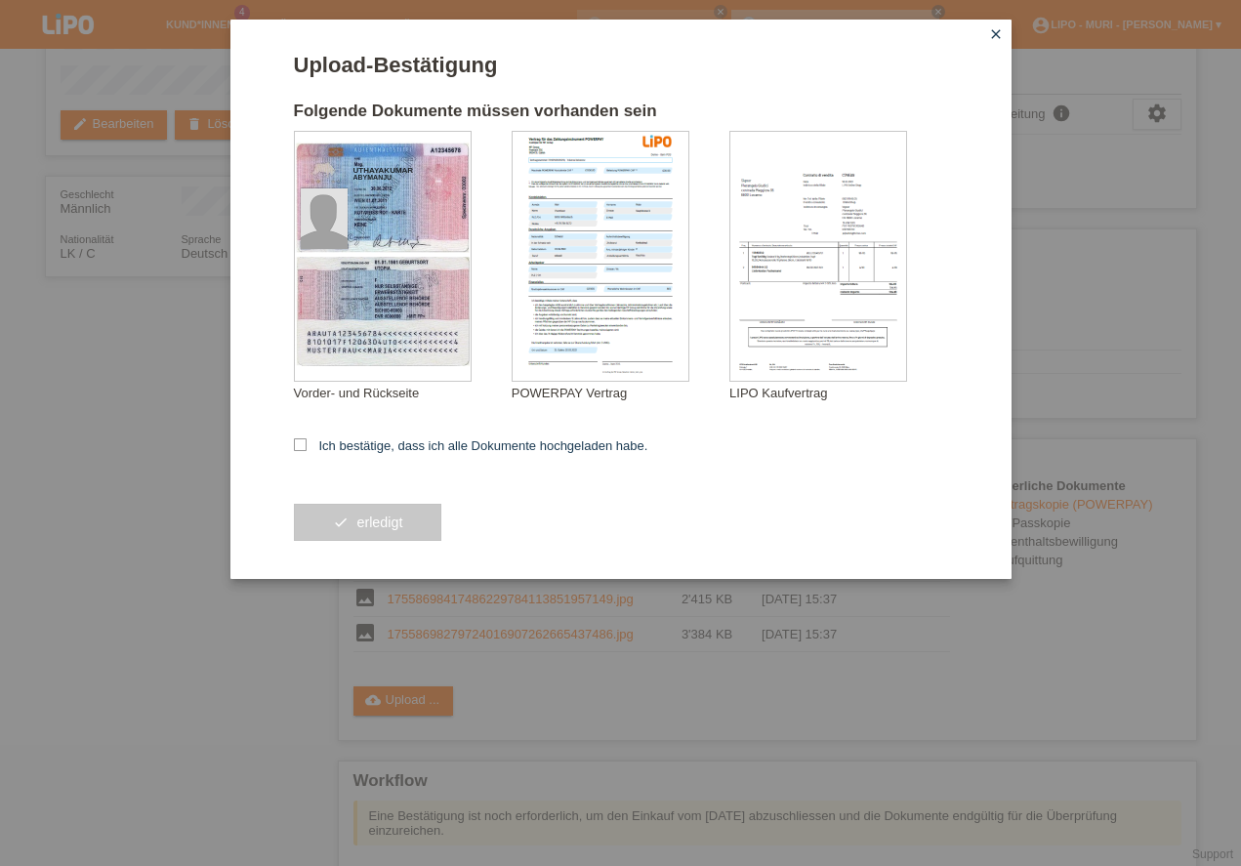
click at [293, 443] on div "Upload-Bestätigung Folgende Dokumente müssen vorhanden sein [GEOGRAPHIC_DATA] […" at bounding box center [620, 300] width 781 height 560
click at [312, 449] on label "Ich bestätige, dass ich alle Dokumente hochgeladen habe." at bounding box center [471, 446] width 355 height 15
click at [307, 449] on input "Ich bestätige, dass ich alle Dokumente hochgeladen habe." at bounding box center [300, 445] width 13 height 13
checkbox input "true"
click at [338, 525] on button "check erledigt" at bounding box center [368, 522] width 148 height 37
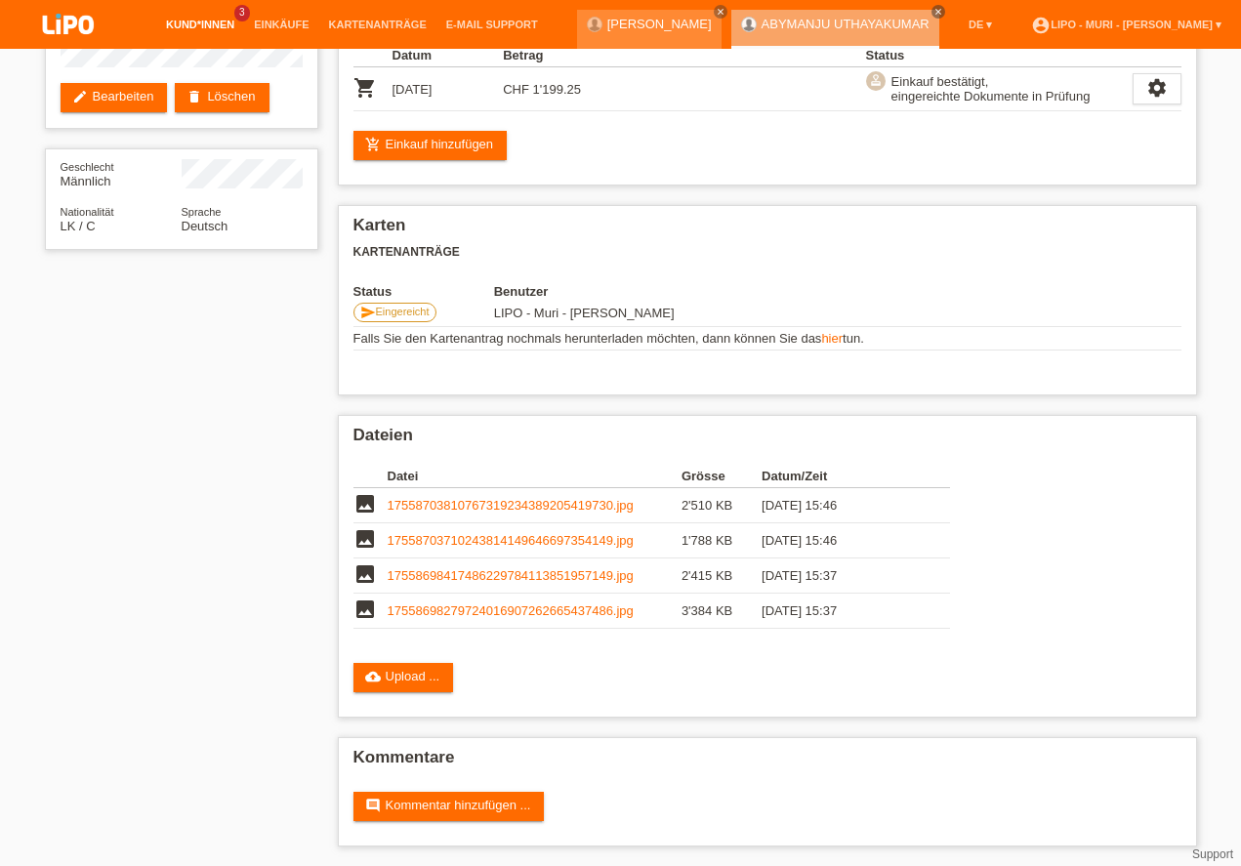
click at [185, 30] on link "Kund*innen" at bounding box center [200, 25] width 88 height 12
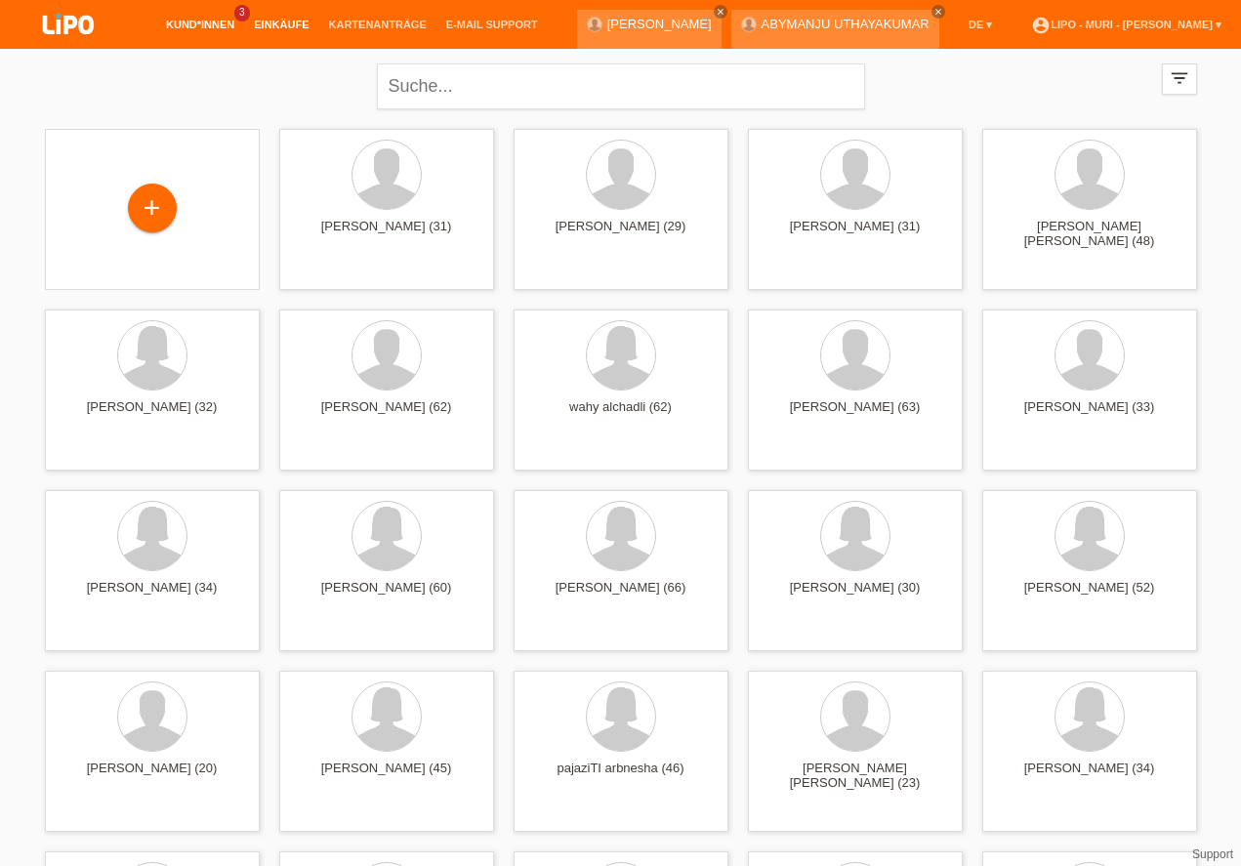
click at [278, 22] on link "Einkäufe" at bounding box center [281, 25] width 74 height 12
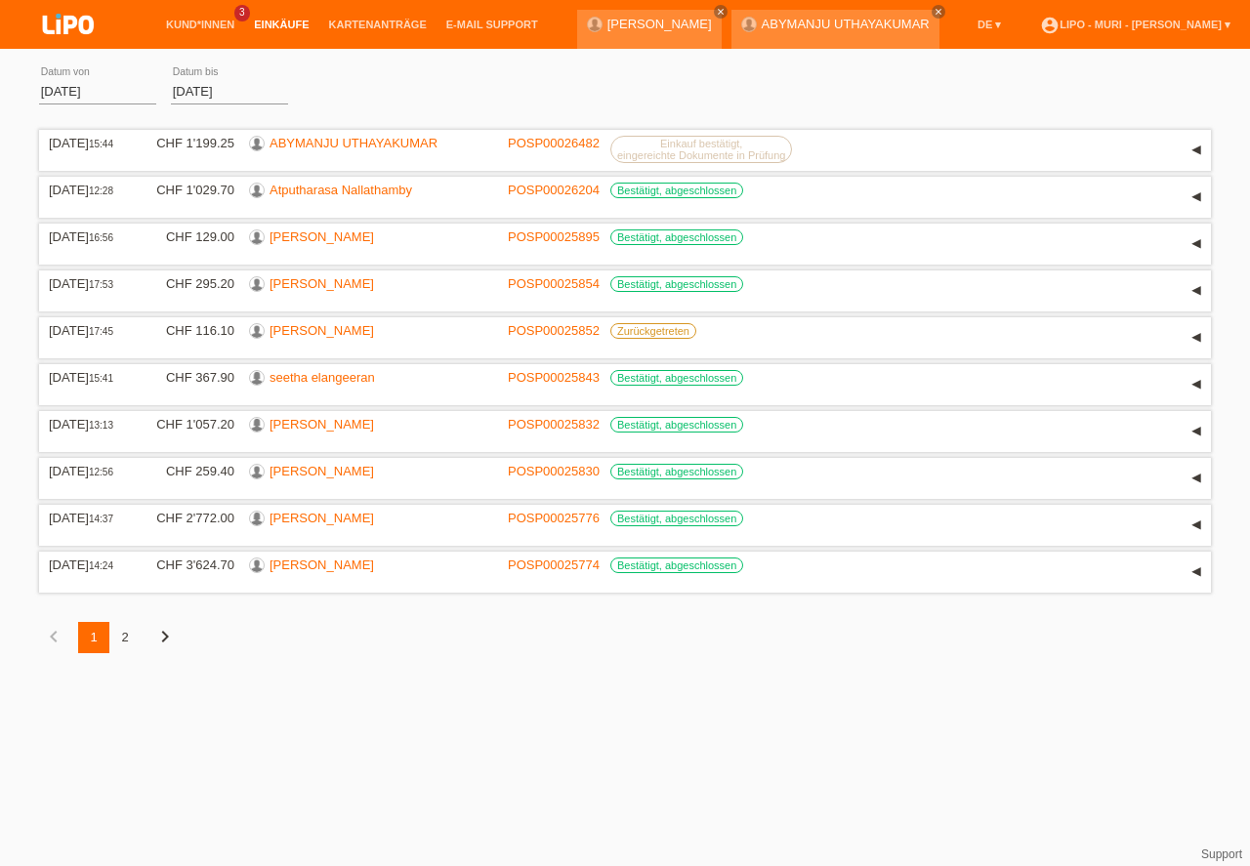
click at [127, 641] on div "2" at bounding box center [124, 637] width 31 height 31
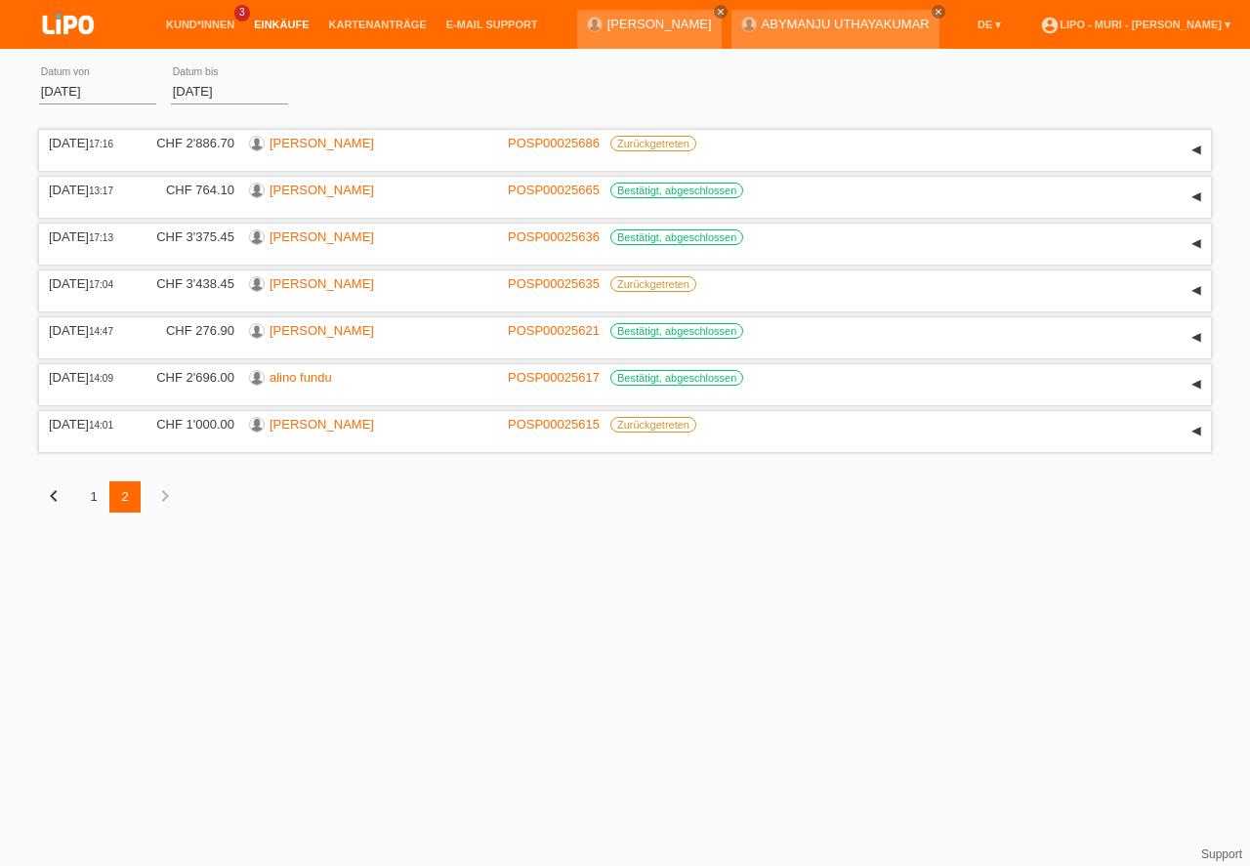
click at [50, 494] on icon "chevron_left" at bounding box center [53, 495] width 23 height 23
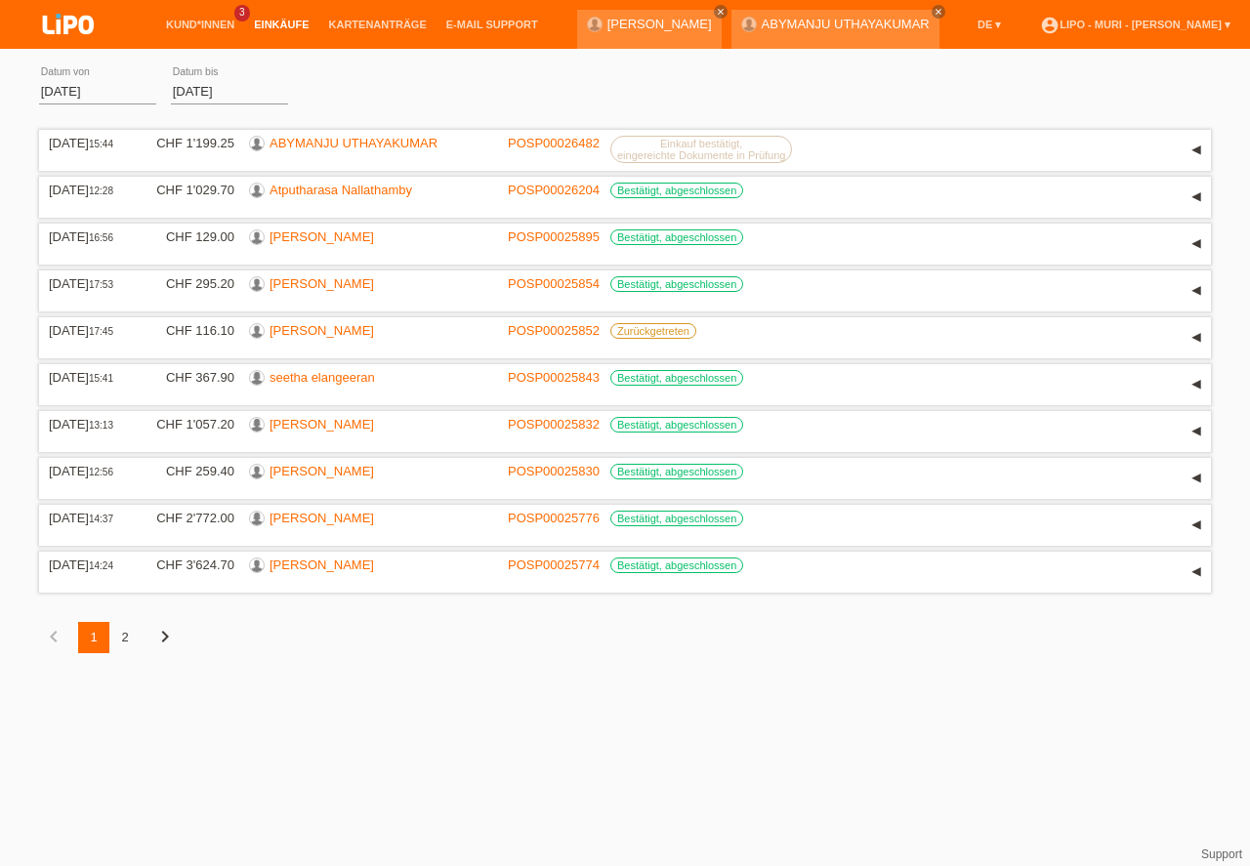
click at [127, 637] on div "2" at bounding box center [124, 637] width 31 height 31
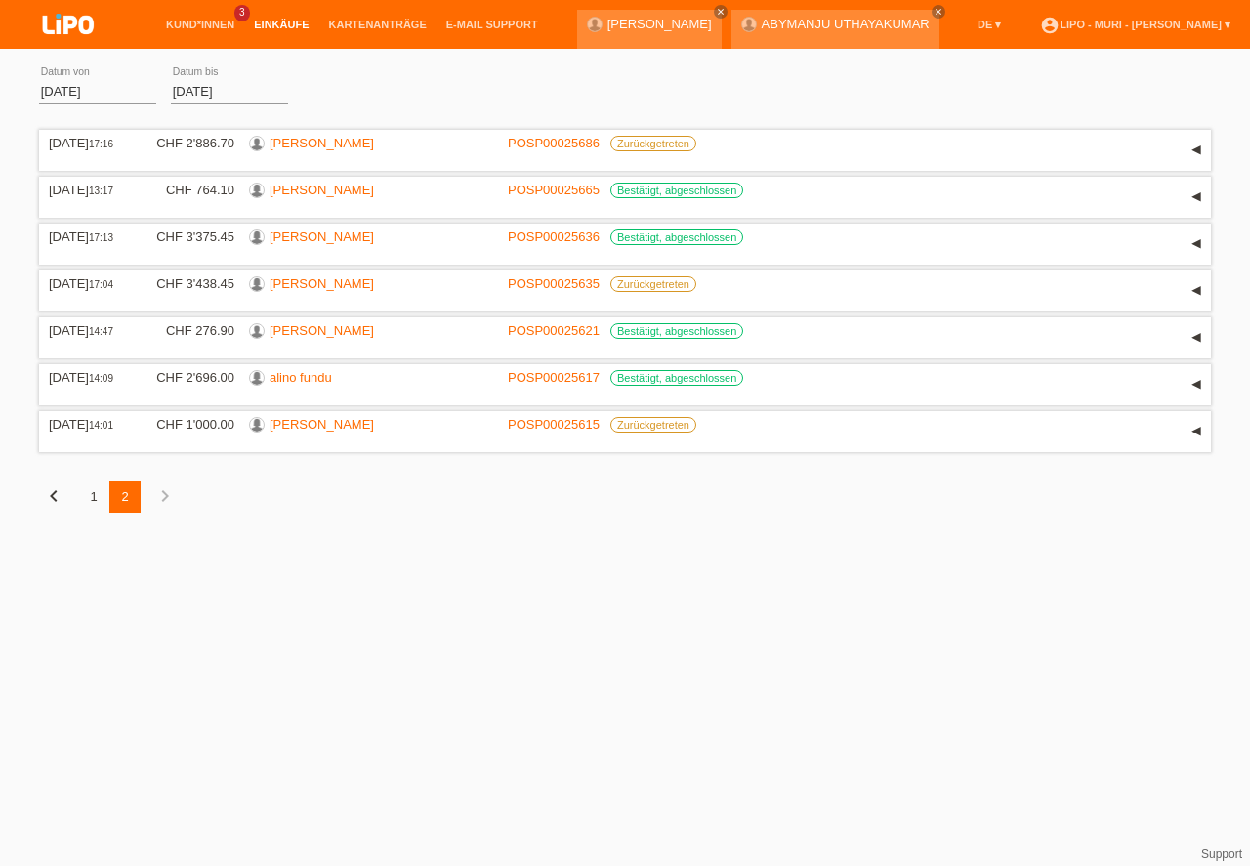
click at [98, 493] on div "1" at bounding box center [93, 497] width 31 height 31
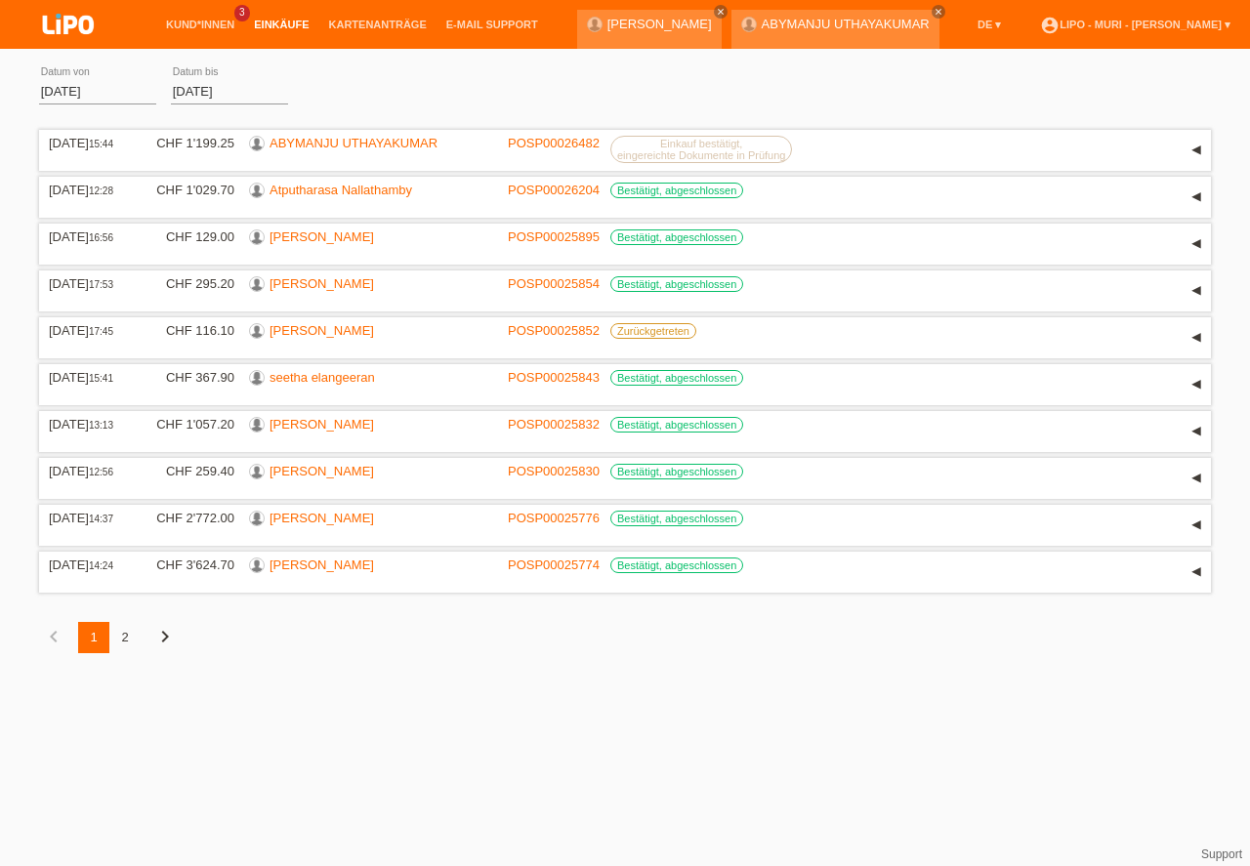
click at [166, 634] on icon "chevron_right" at bounding box center [164, 636] width 23 height 23
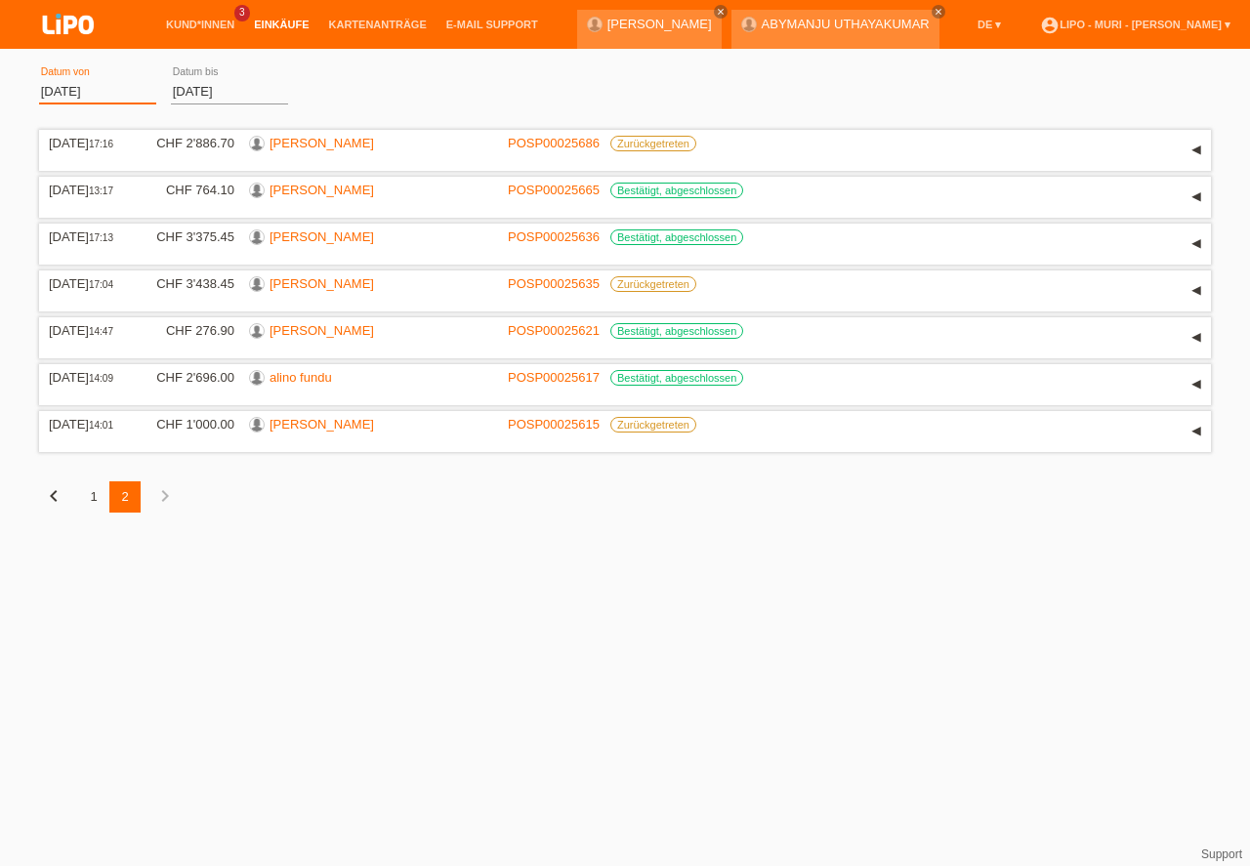
type input "[DATE]"
click at [57, 95] on input "[DATE]" at bounding box center [97, 91] width 117 height 24
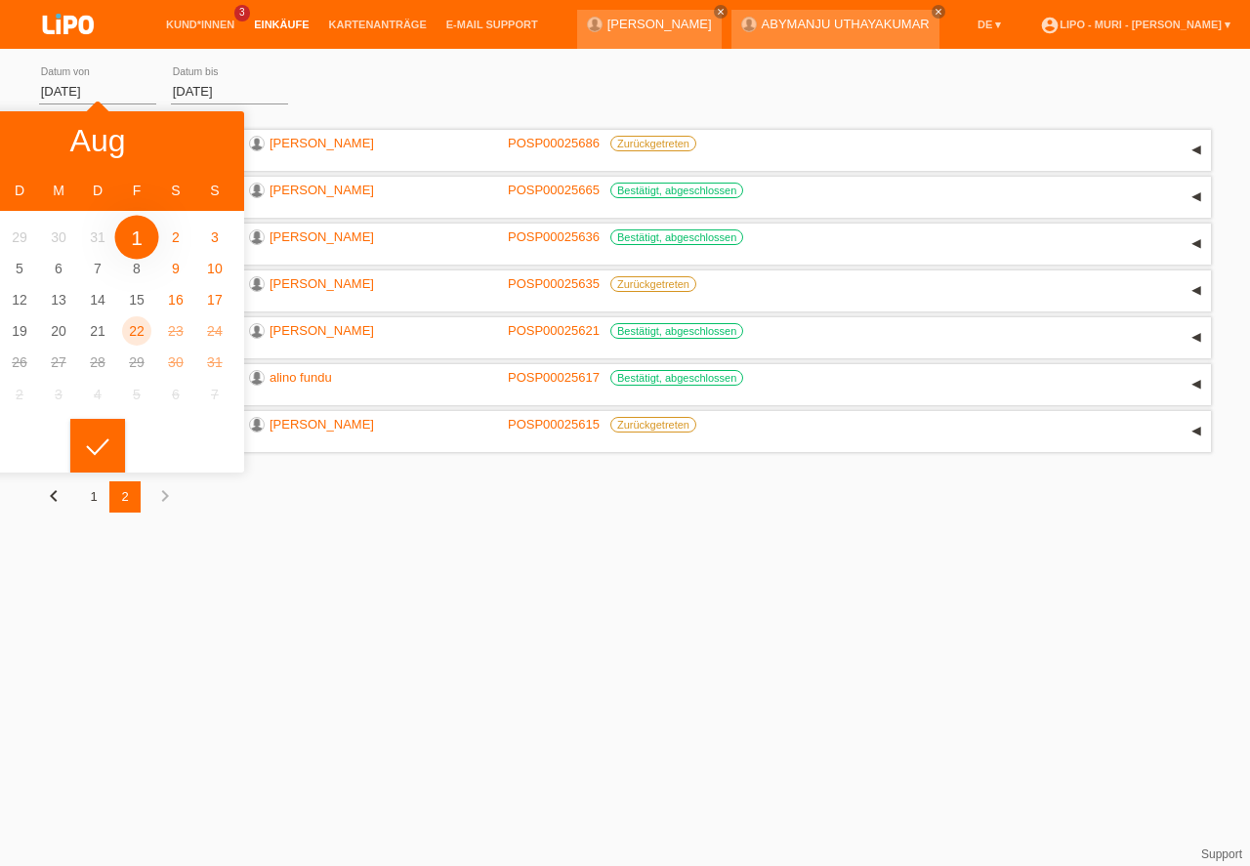
click at [95, 81] on input "01.08.2025" at bounding box center [97, 91] width 117 height 24
click at [99, 441] on icon at bounding box center [97, 448] width 31 height 18
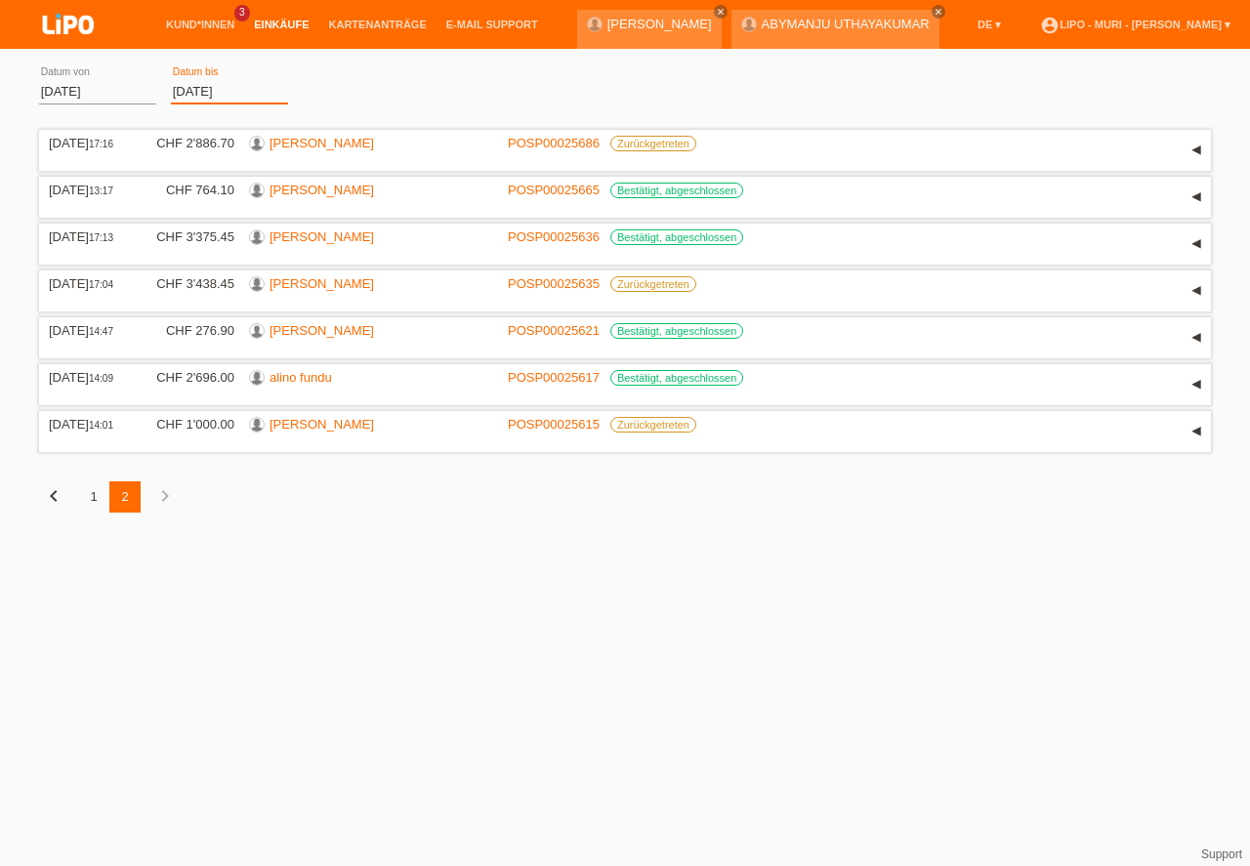
type input "[DATE]"
click at [204, 84] on input "[DATE]" at bounding box center [229, 91] width 117 height 24
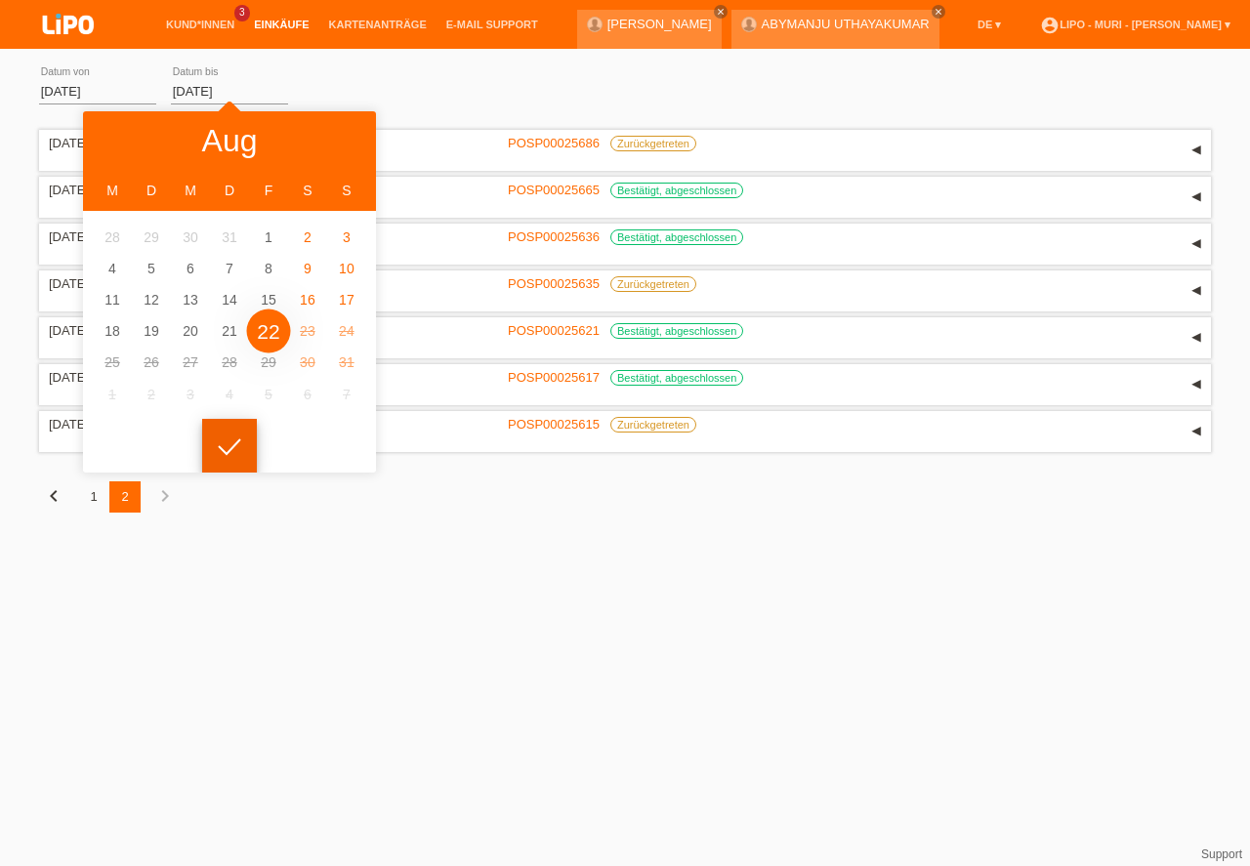
click at [239, 452] on icon at bounding box center [229, 448] width 31 height 18
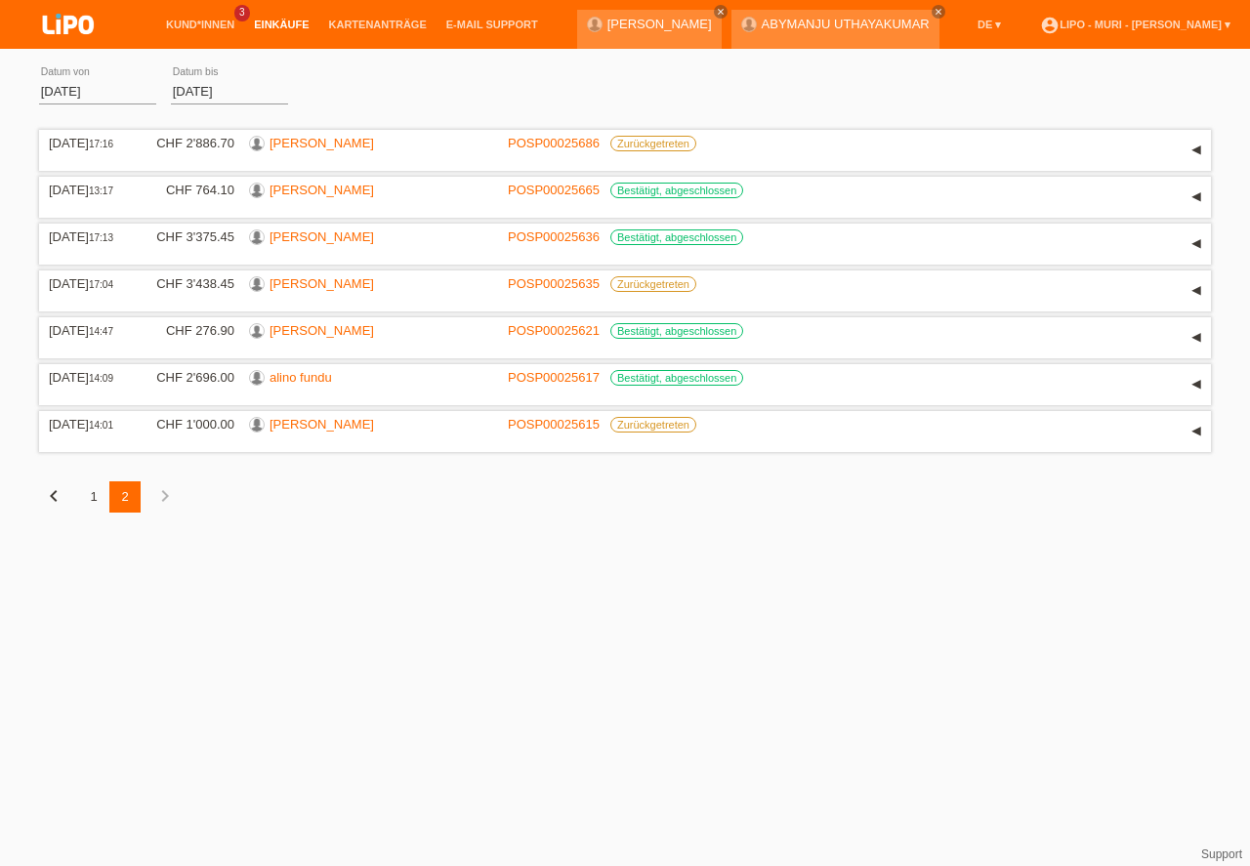
click at [101, 496] on div "1" at bounding box center [93, 497] width 31 height 31
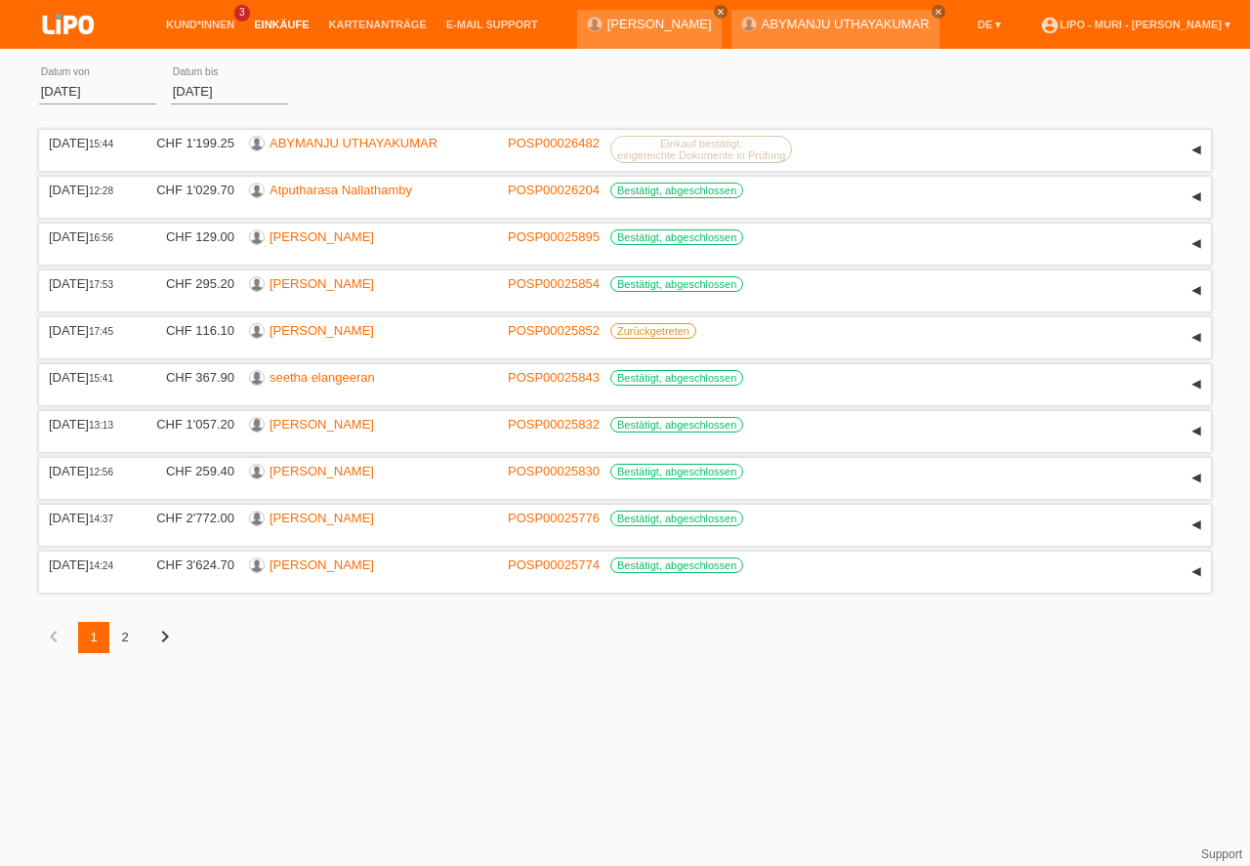
click at [162, 634] on icon "chevron_right" at bounding box center [164, 636] width 23 height 23
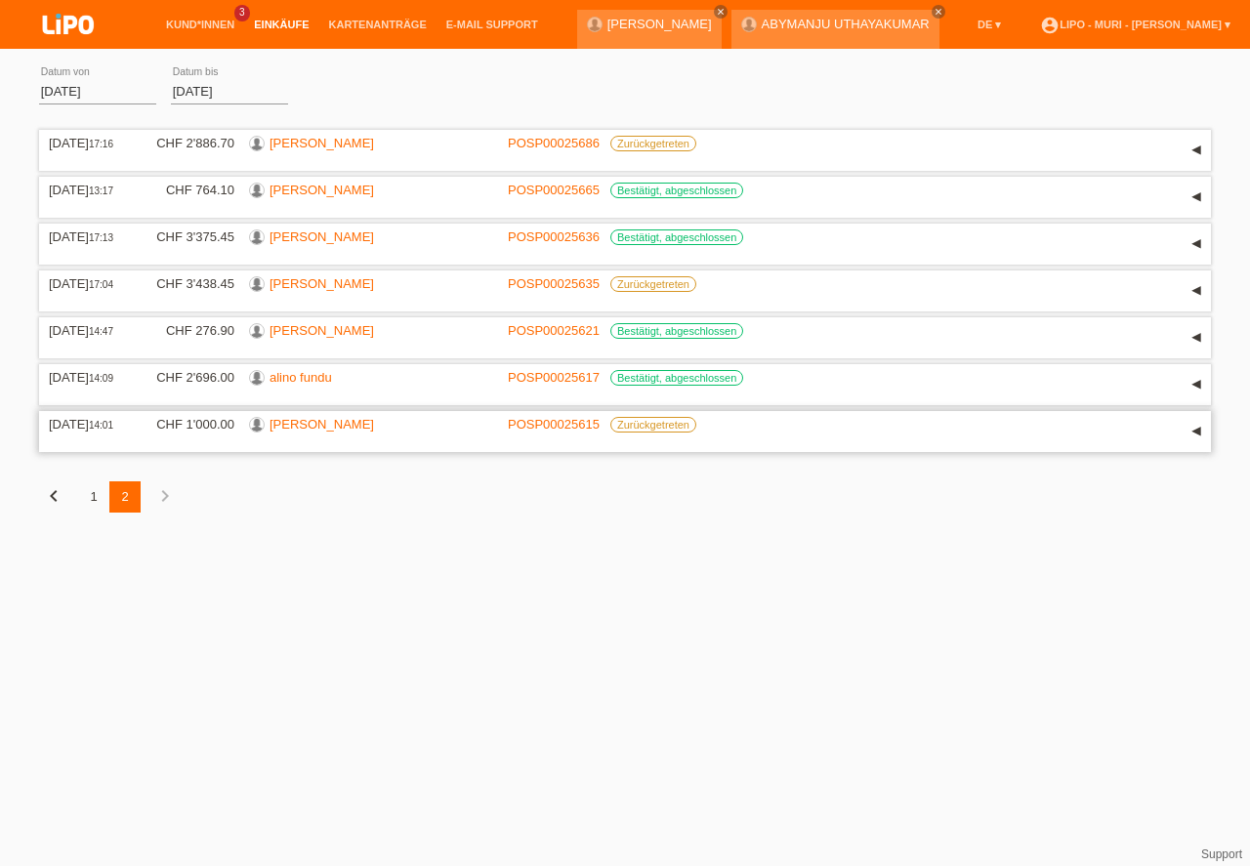
click at [320, 422] on link "[PERSON_NAME]" at bounding box center [322, 424] width 105 height 15
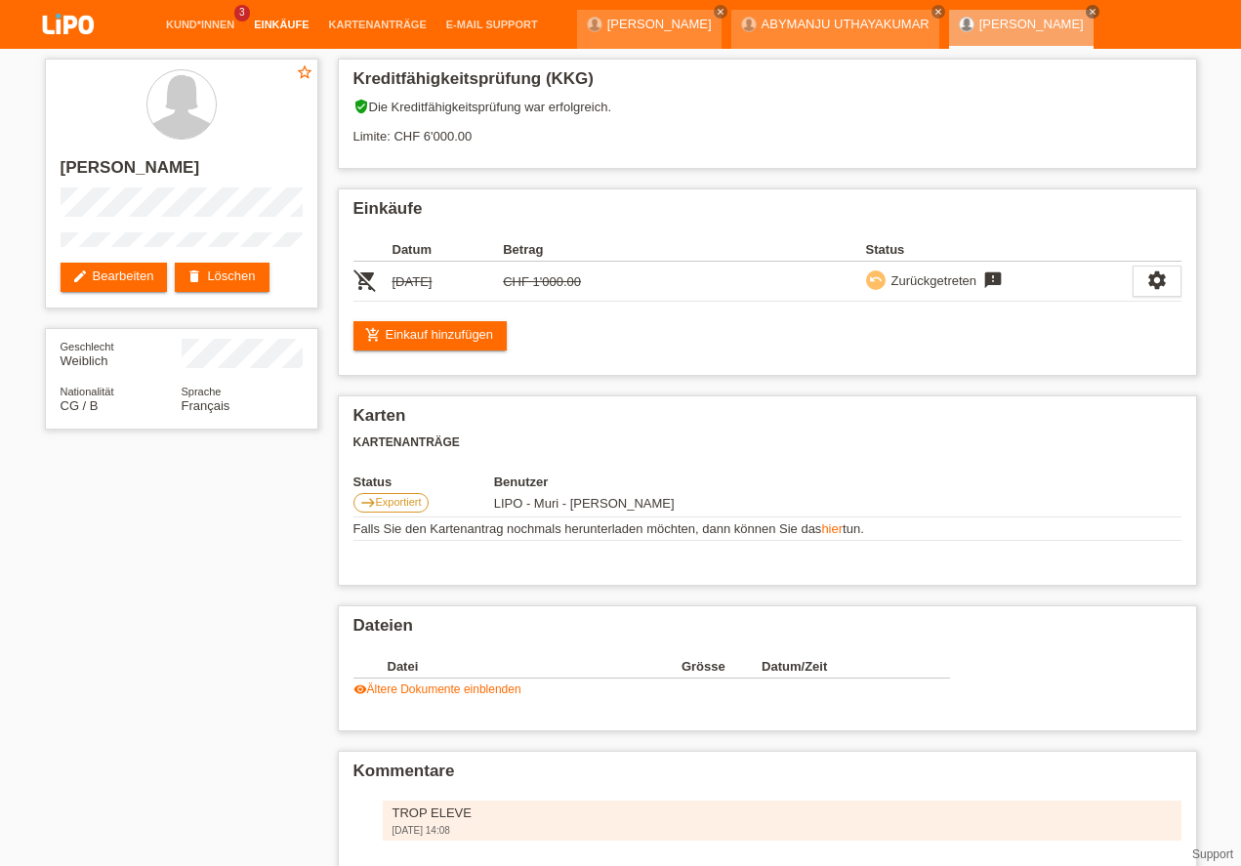
click at [278, 27] on link "Einkäufe" at bounding box center [281, 25] width 74 height 12
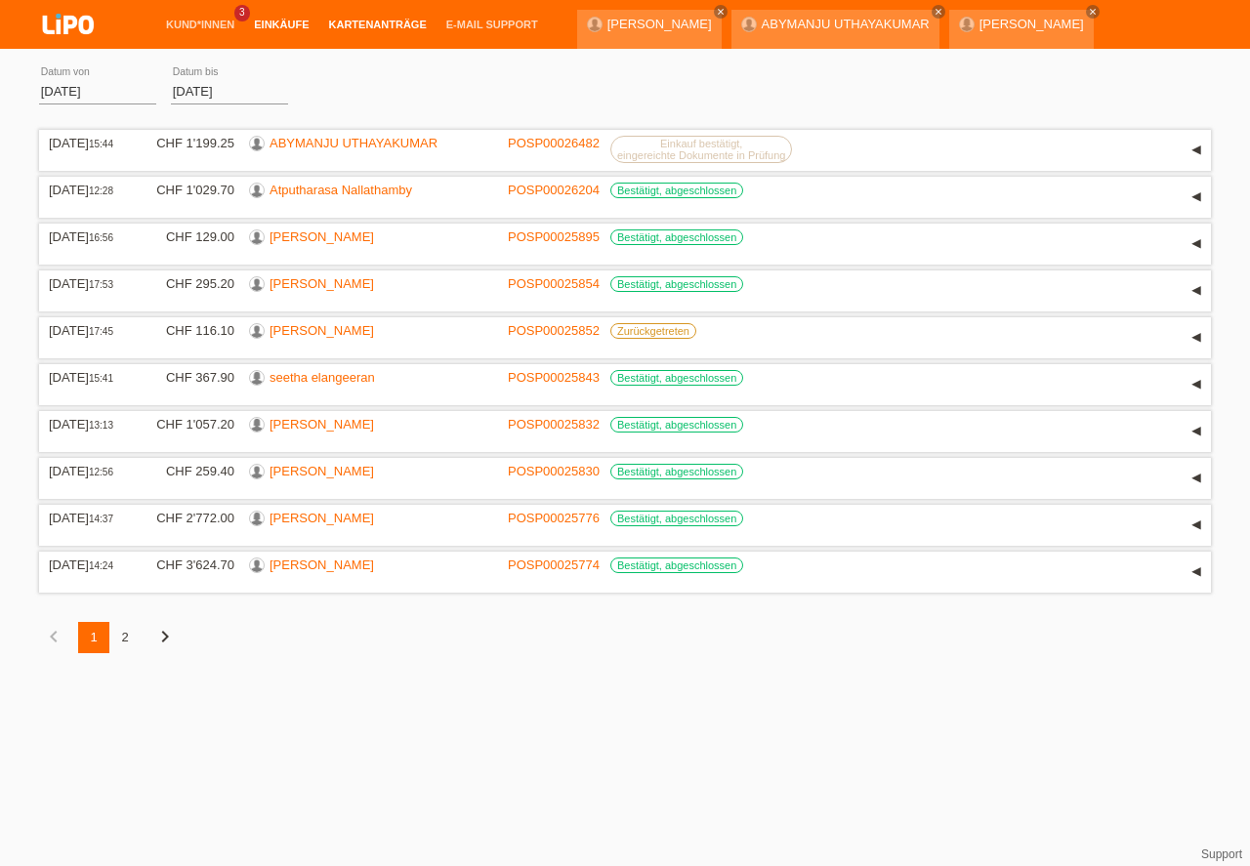
click at [342, 22] on link "Kartenanträge" at bounding box center [377, 25] width 117 height 12
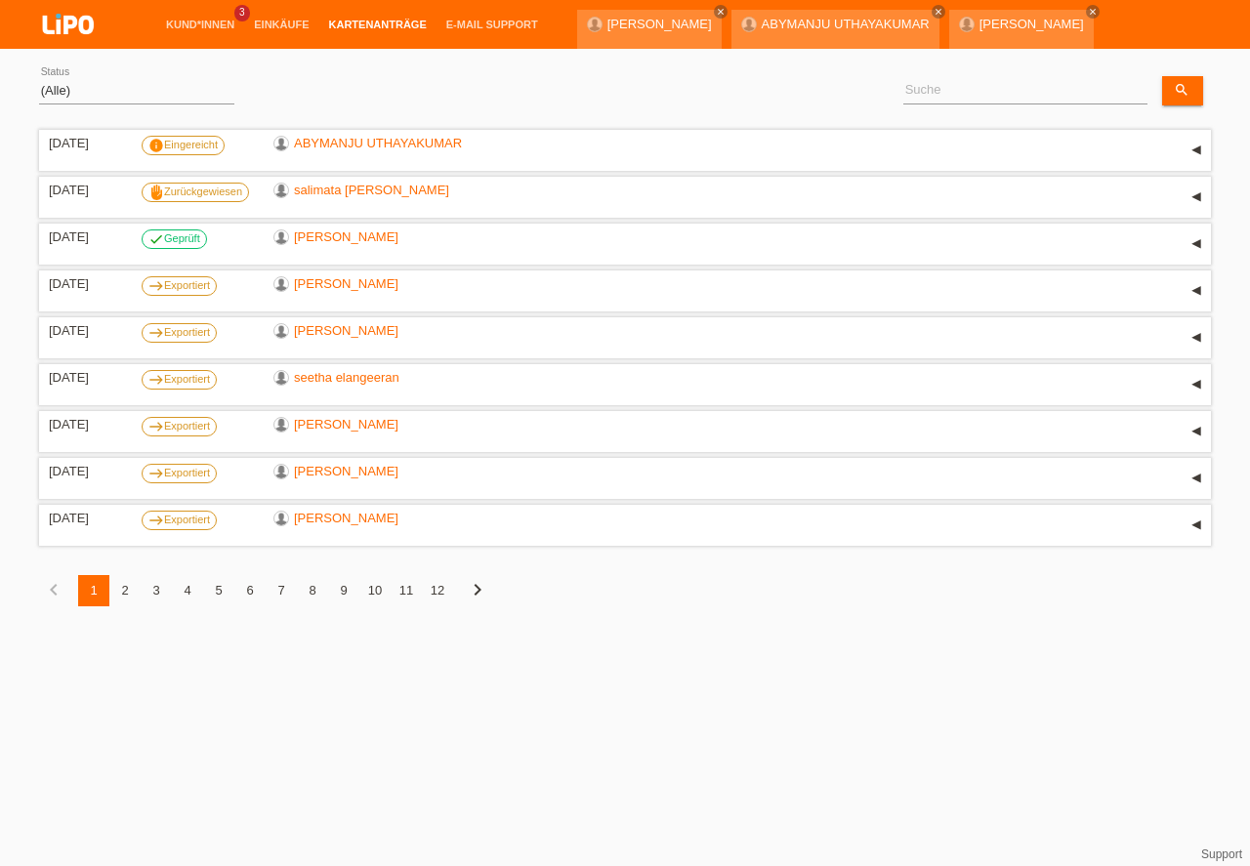
click at [128, 588] on div "2" at bounding box center [124, 590] width 31 height 31
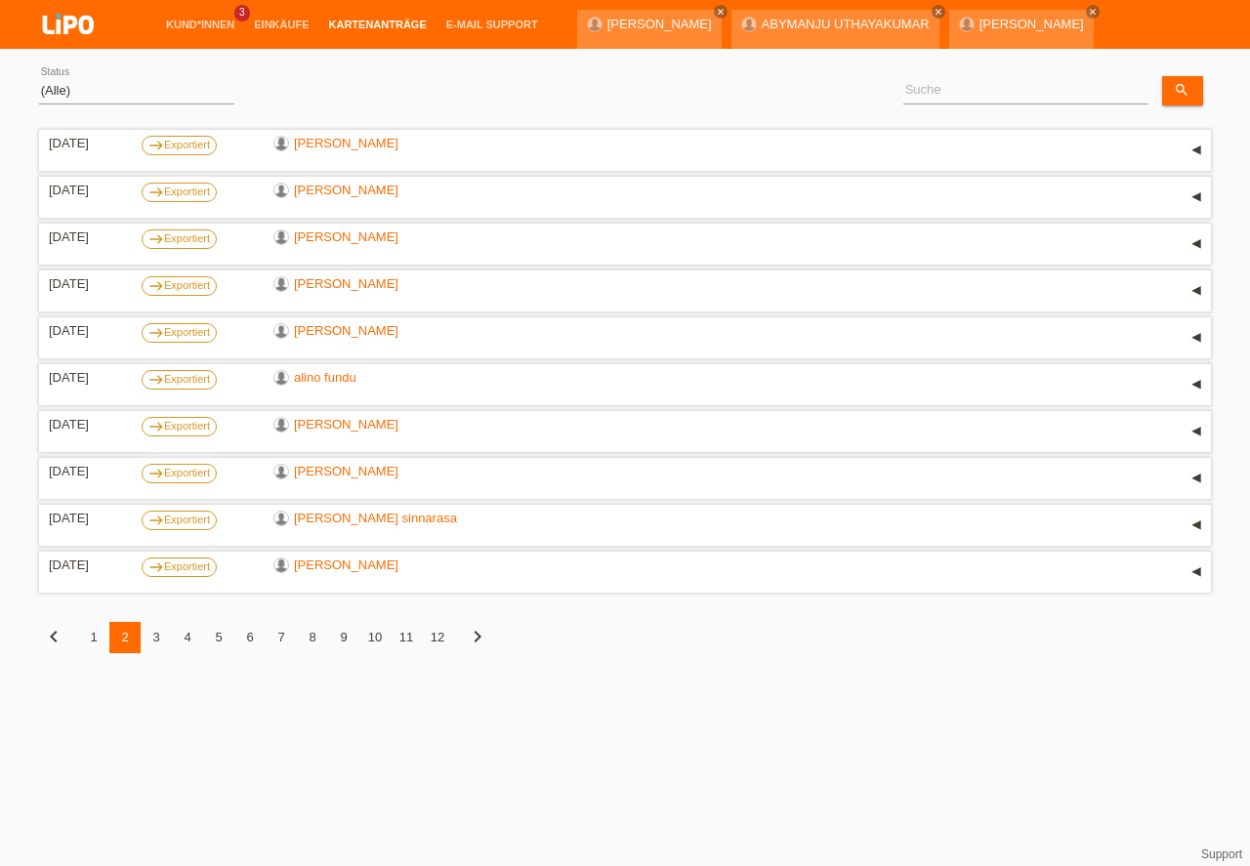
click at [98, 642] on div "1" at bounding box center [93, 637] width 31 height 31
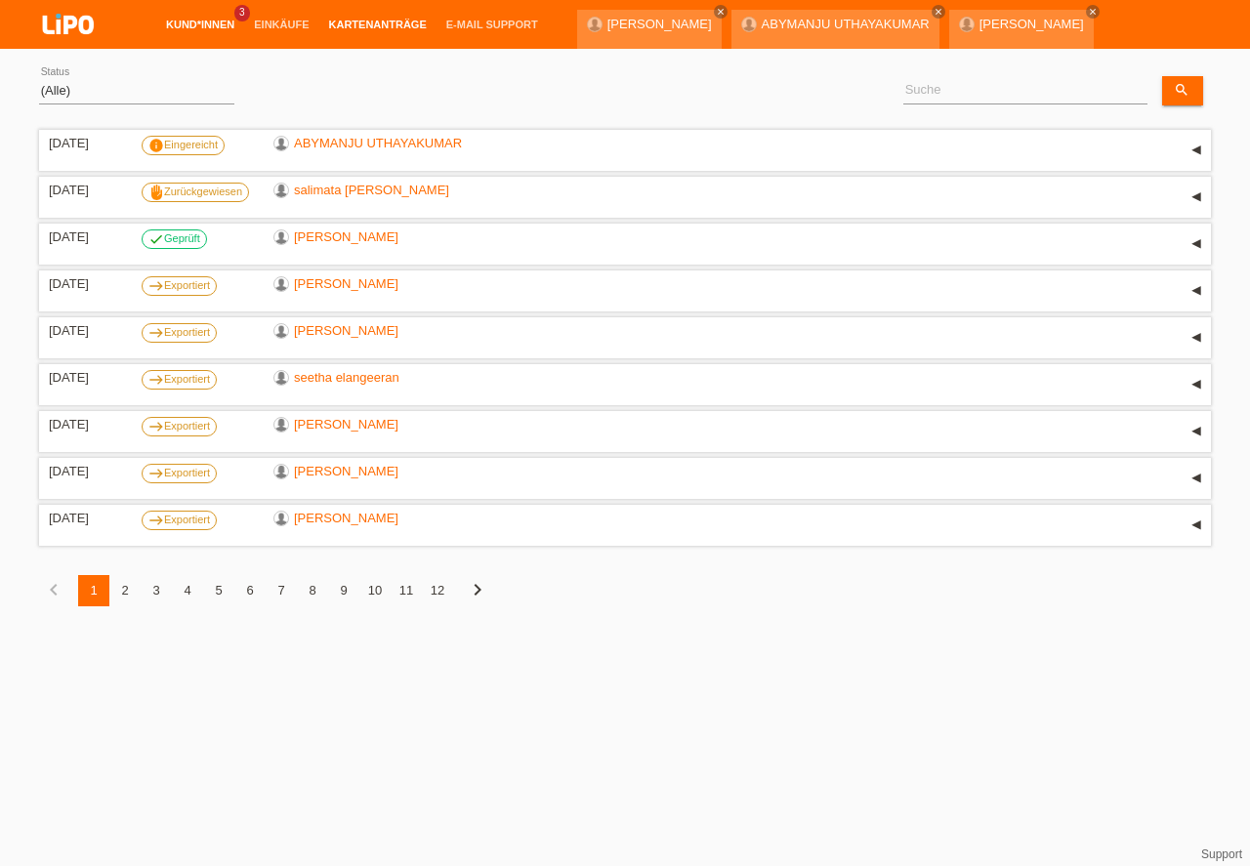
click at [182, 30] on link "Kund*innen" at bounding box center [200, 25] width 88 height 12
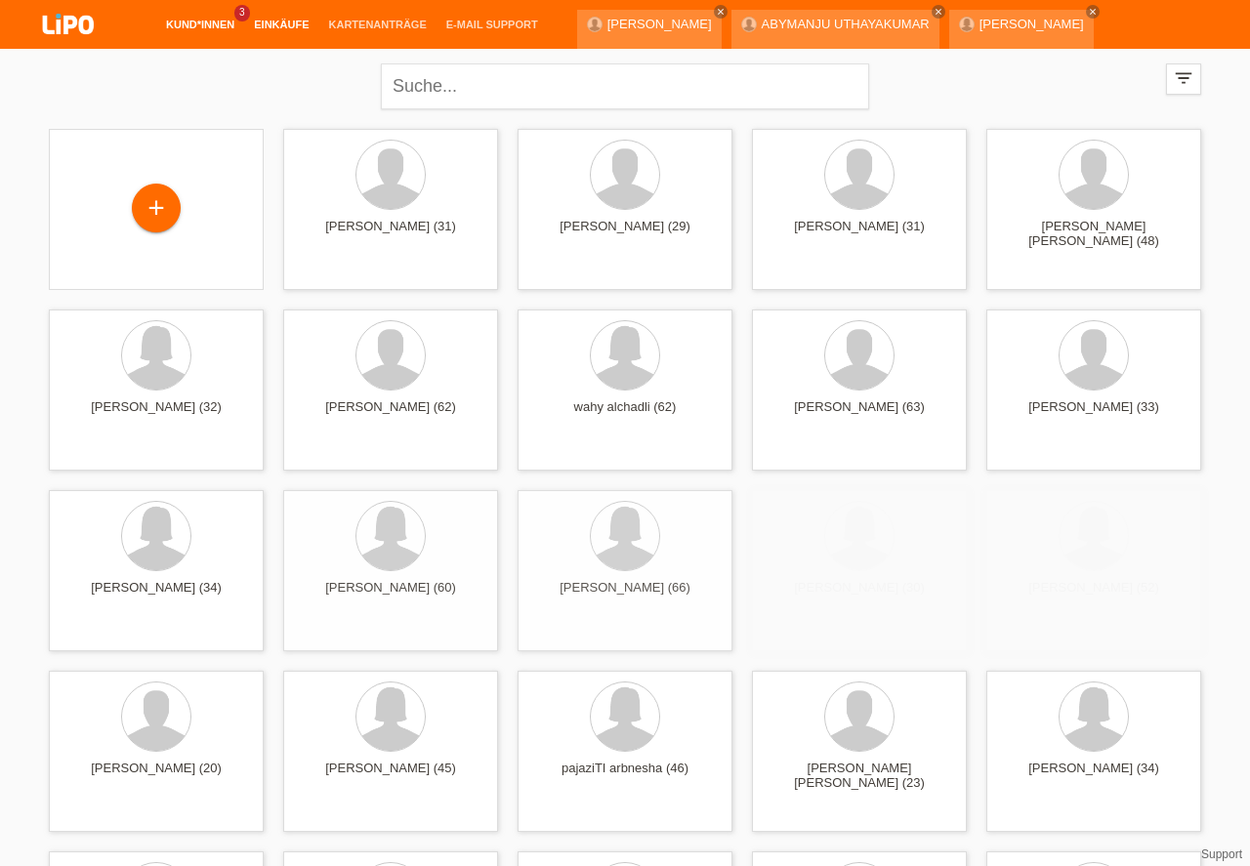
click at [274, 19] on li "Einkäufe" at bounding box center [281, 25] width 74 height 50
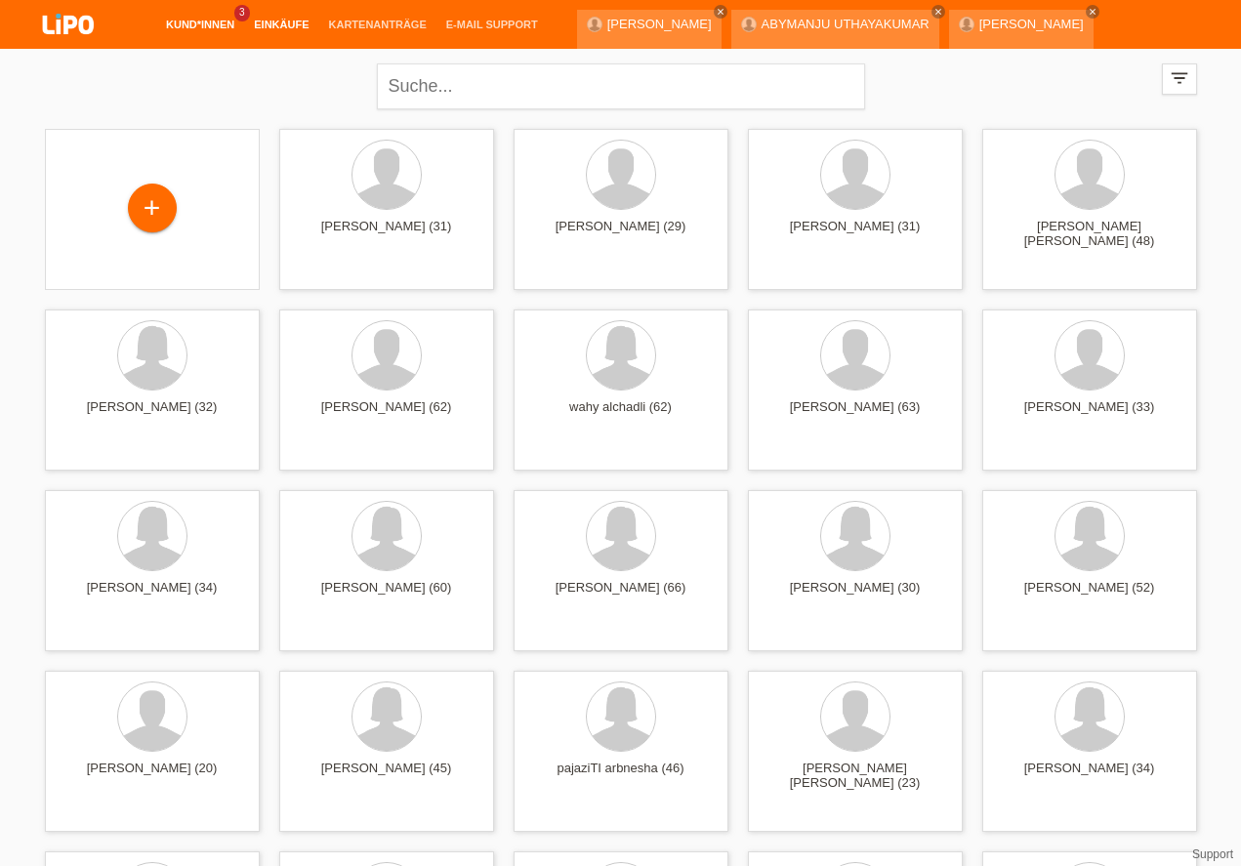
click at [270, 24] on link "Einkäufe" at bounding box center [281, 25] width 74 height 12
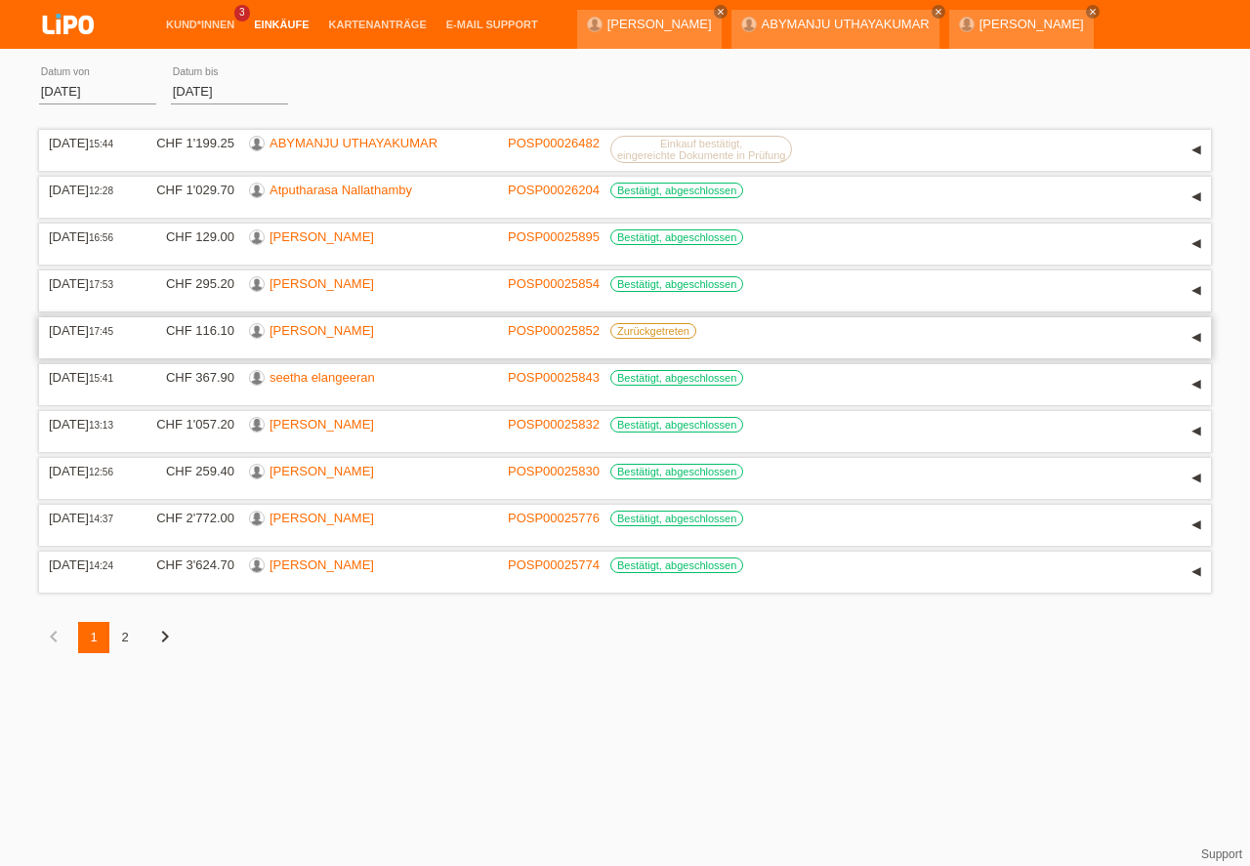
click at [374, 327] on link "[PERSON_NAME]" at bounding box center [322, 330] width 105 height 15
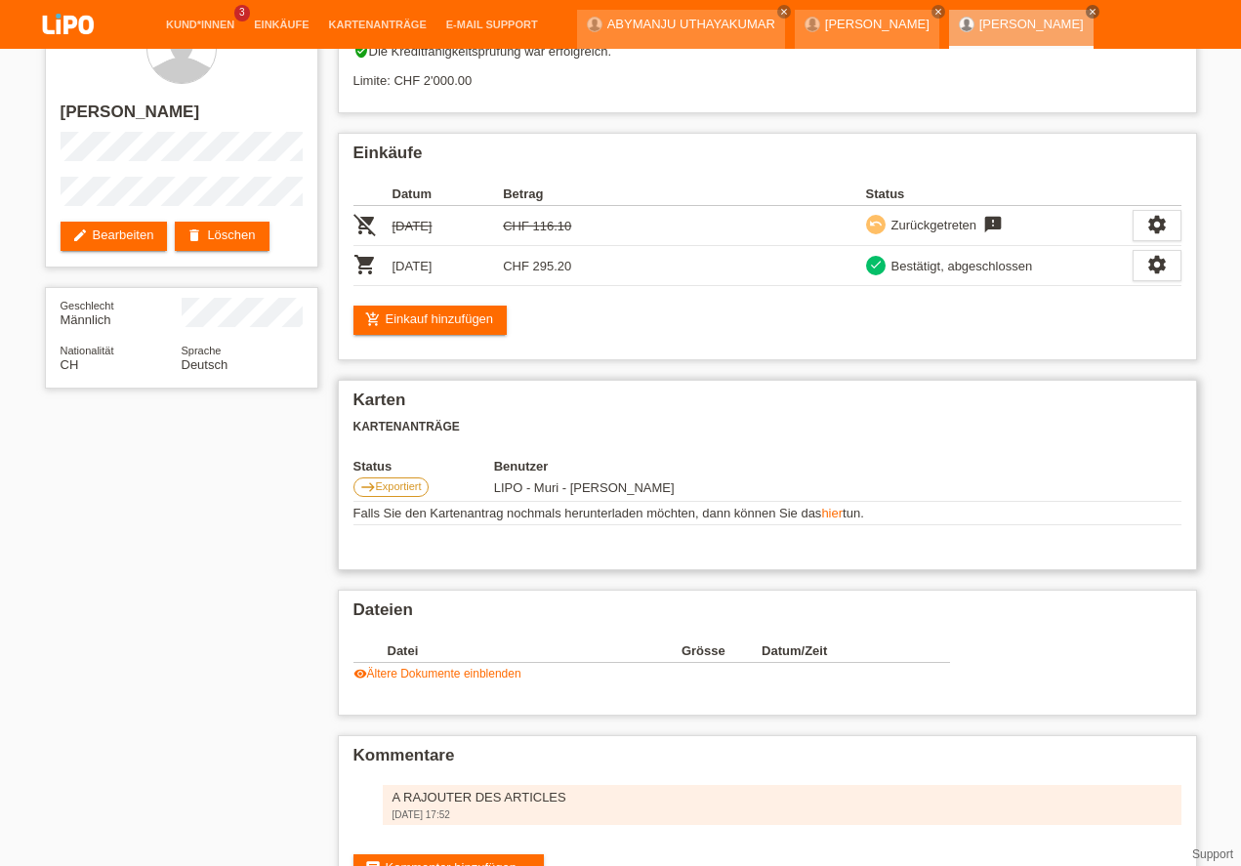
scroll to position [121, 0]
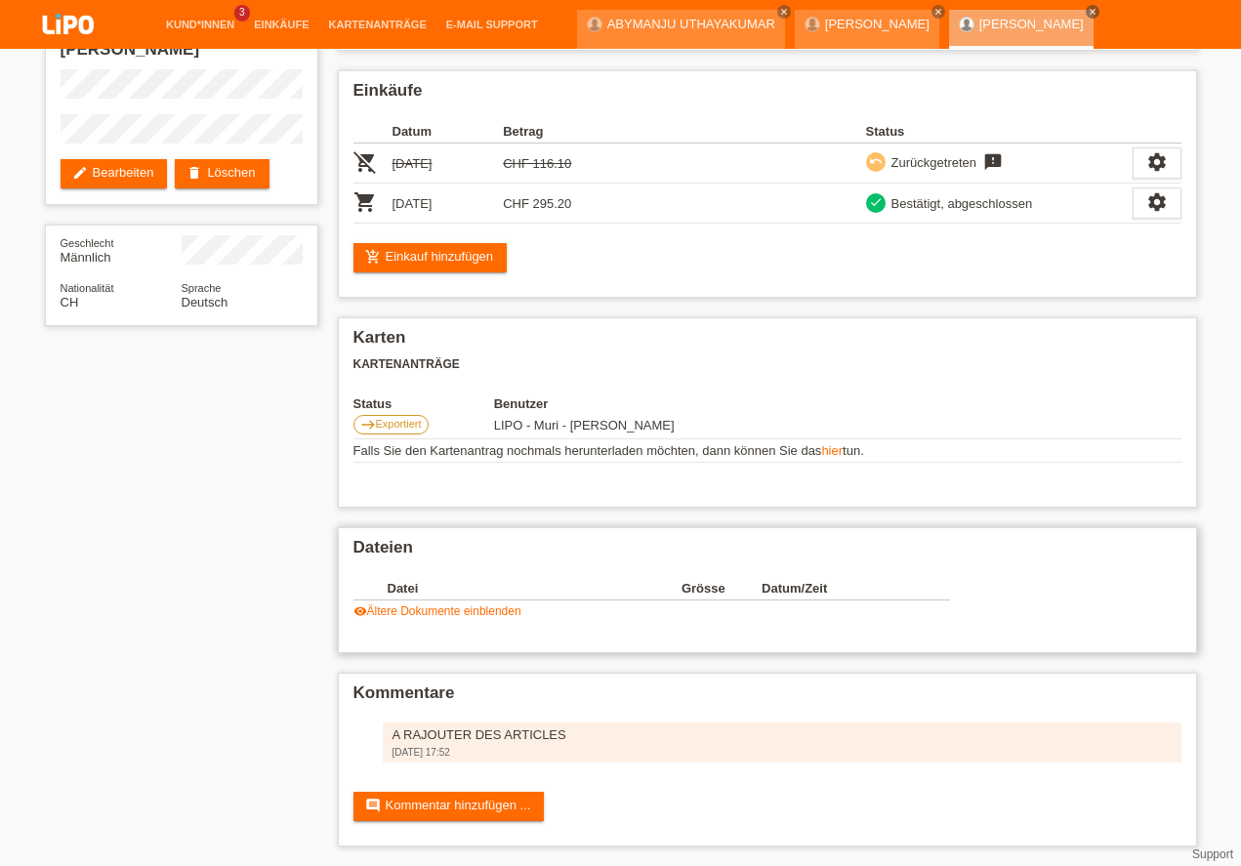
click at [466, 606] on link "visibility Ältere Dokumente einblenden" at bounding box center [438, 612] width 168 height 14
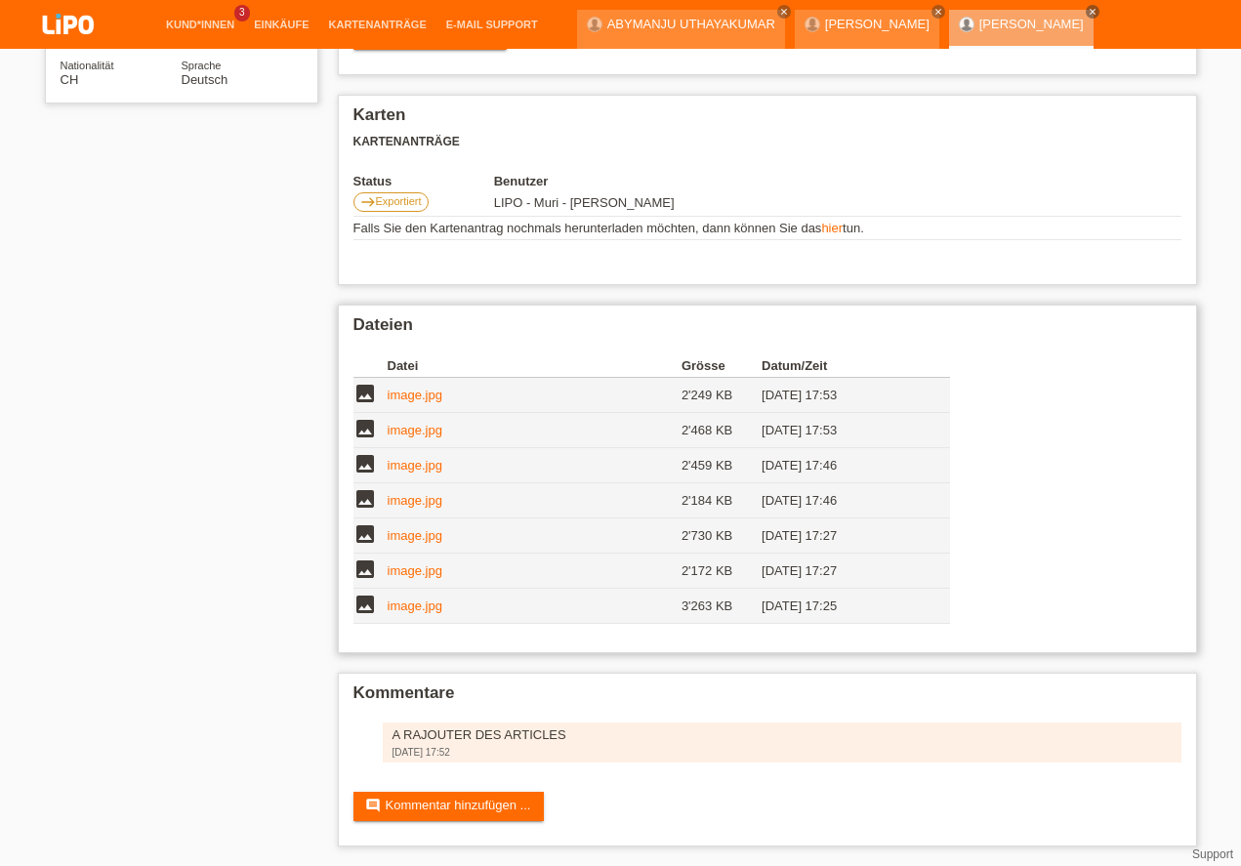
scroll to position [64, 0]
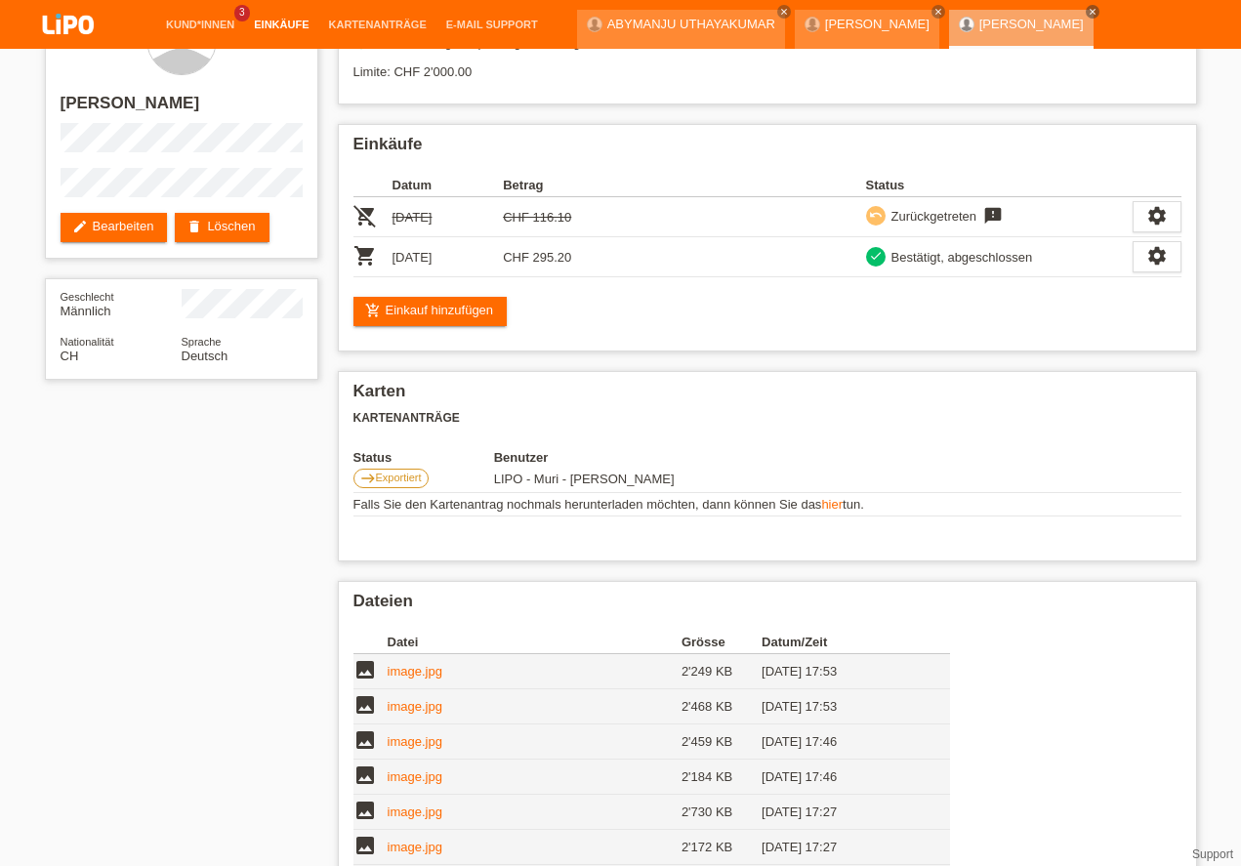
click at [266, 21] on link "Einkäufe" at bounding box center [281, 25] width 74 height 12
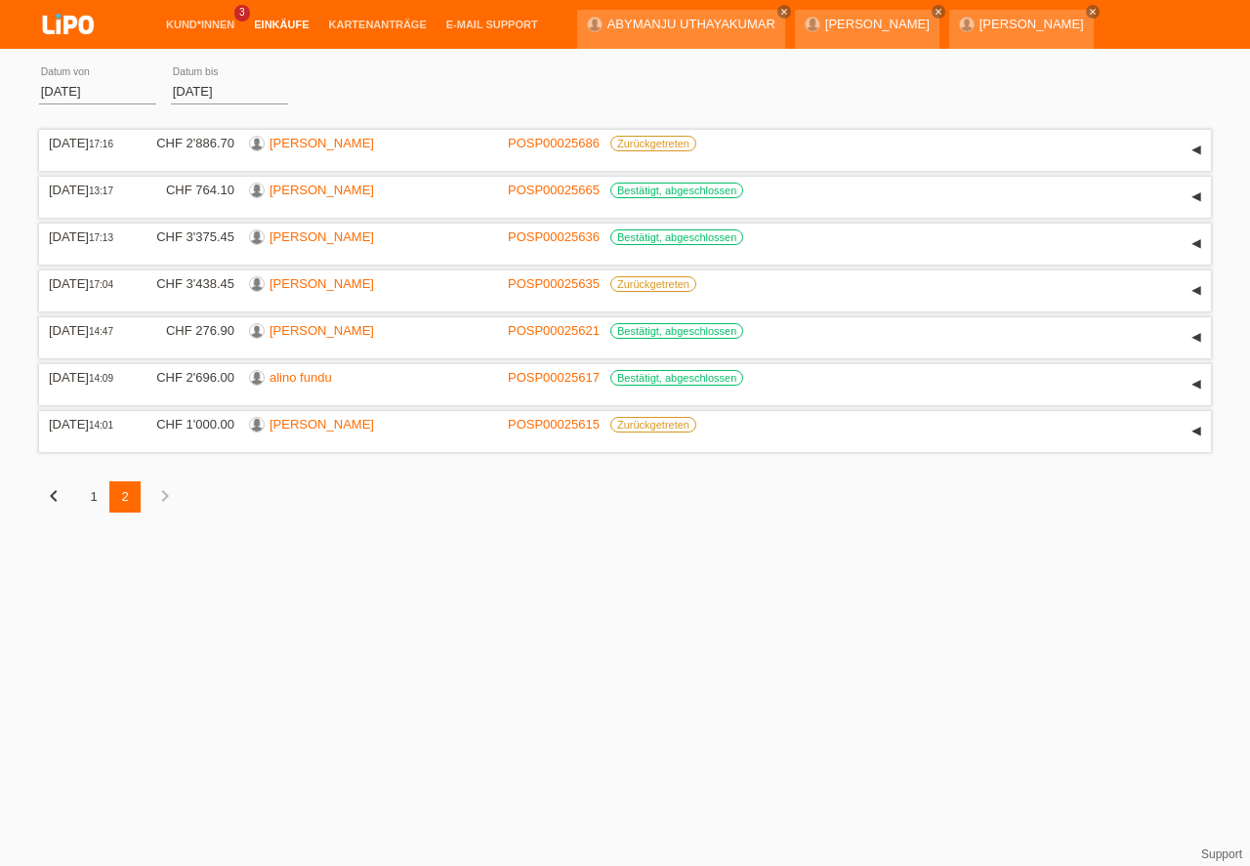
drag, startPoint x: 164, startPoint y: 595, endPoint x: 251, endPoint y: 693, distance: 131.5
click at [251, 542] on html "Kund*innen 3 Einkäufe Kartenanträge E-Mail Support close menu" at bounding box center [625, 271] width 1250 height 542
click at [214, 26] on link "Kund*innen" at bounding box center [200, 25] width 88 height 12
